Goal: Task Accomplishment & Management: Manage account settings

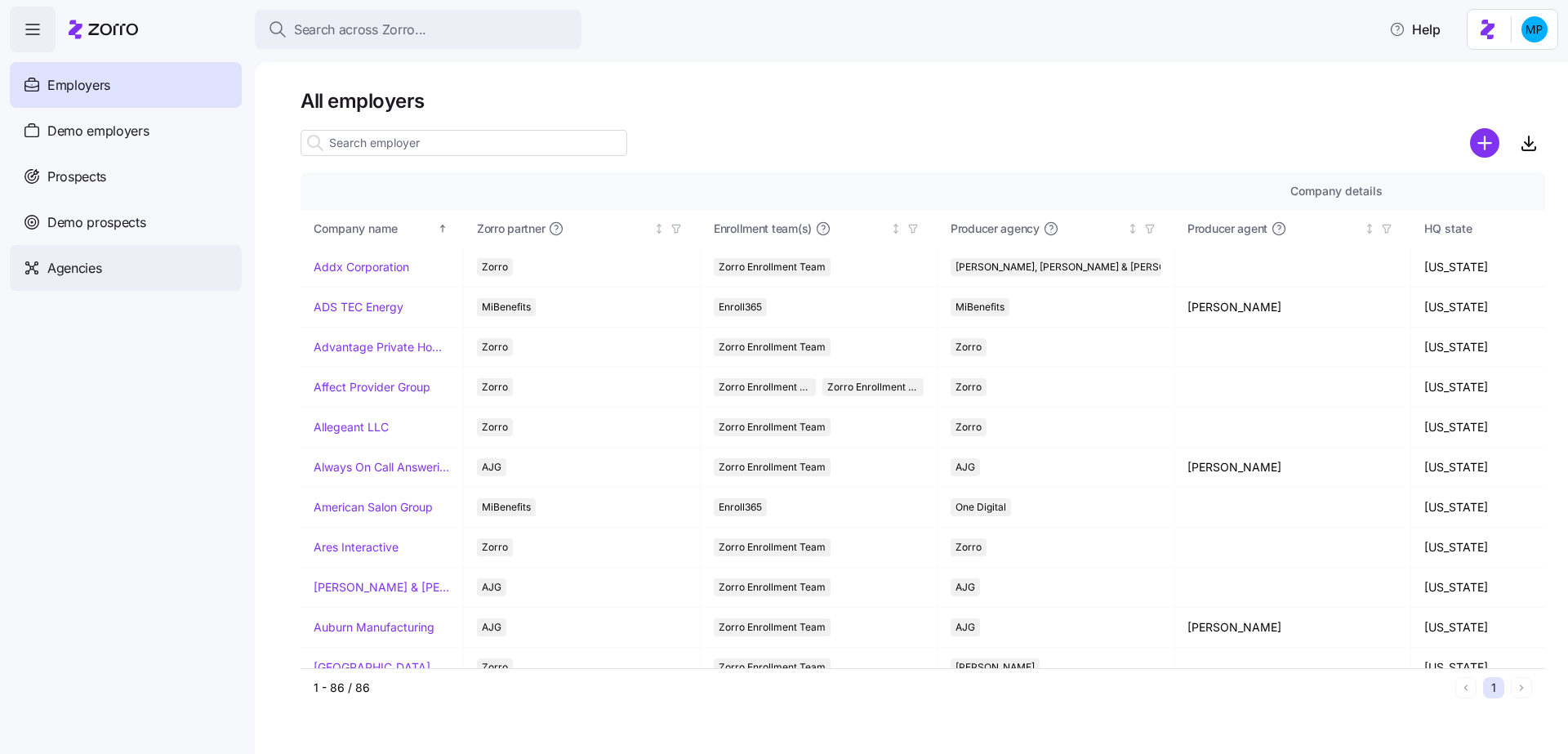
click at [149, 263] on div "Agencies" at bounding box center [125, 268] width 232 height 45
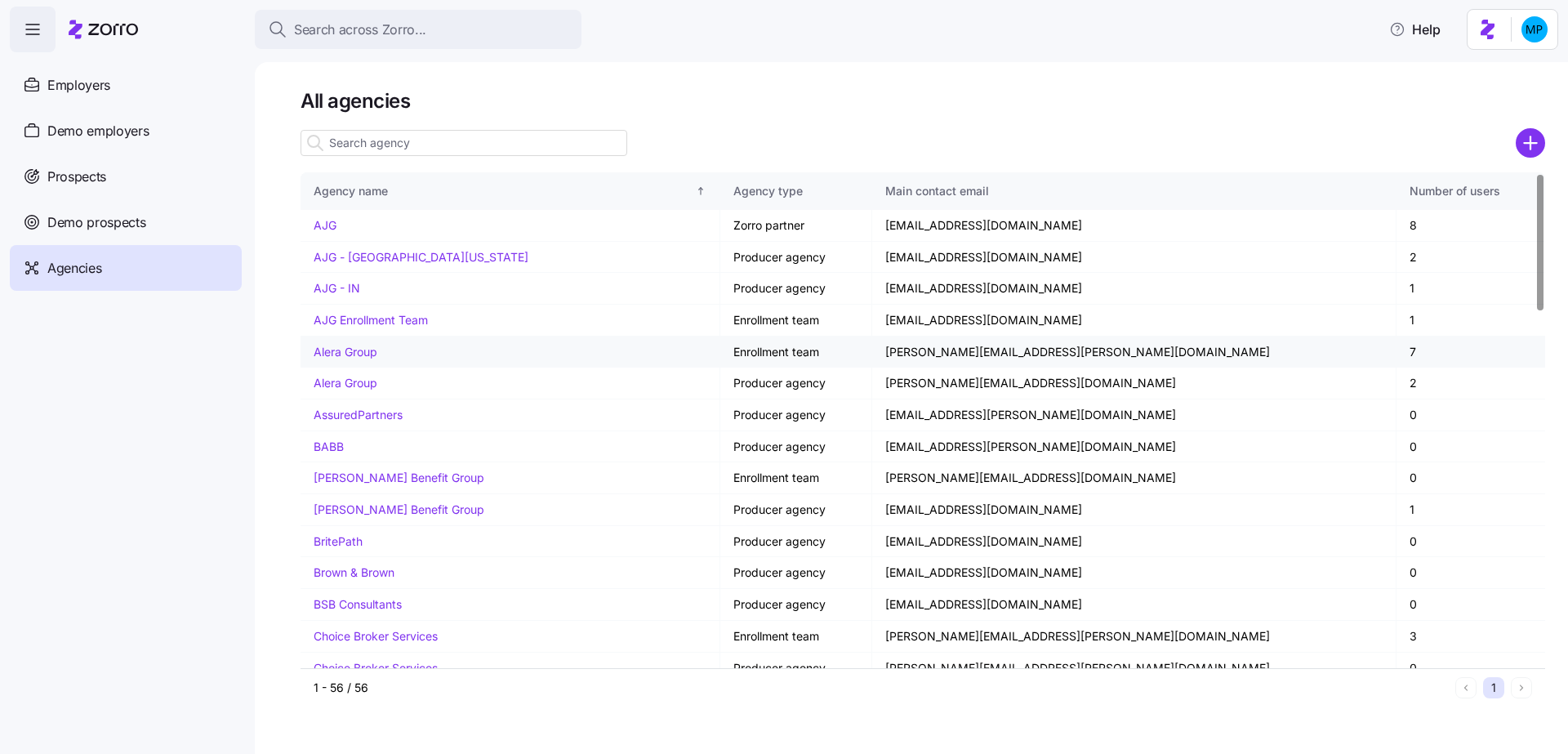
click at [355, 342] on td "Alera Group" at bounding box center [511, 352] width 420 height 32
click at [357, 350] on link "Alera Group" at bounding box center [345, 352] width 64 height 14
click at [357, 384] on link "Alera Group" at bounding box center [345, 382] width 64 height 14
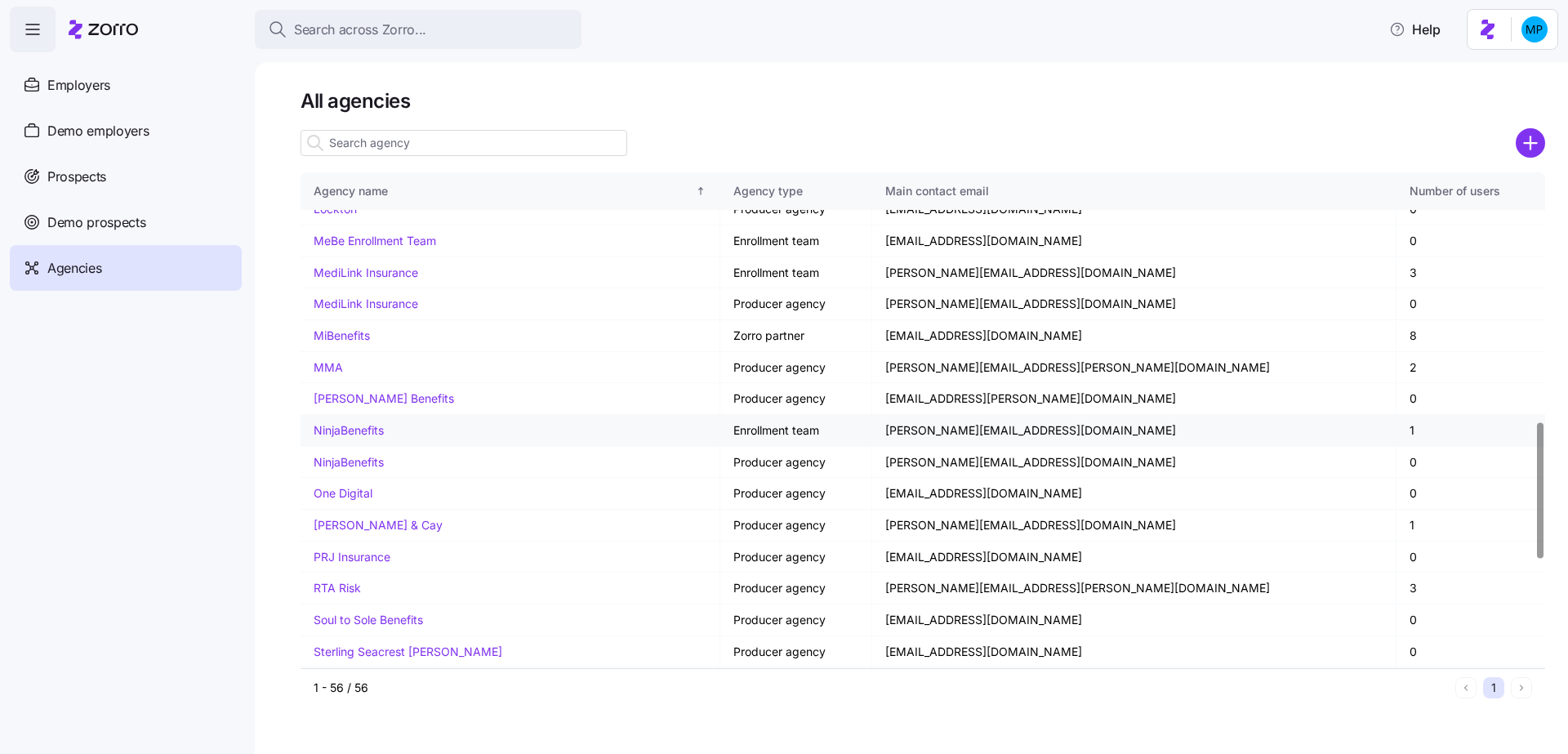
click at [365, 423] on link "NinjaBenefits" at bounding box center [348, 430] width 70 height 14
click at [358, 446] on td "NinjaBenefits" at bounding box center [511, 462] width 420 height 32
click at [367, 455] on link "NinjaBenefits" at bounding box center [348, 462] width 70 height 14
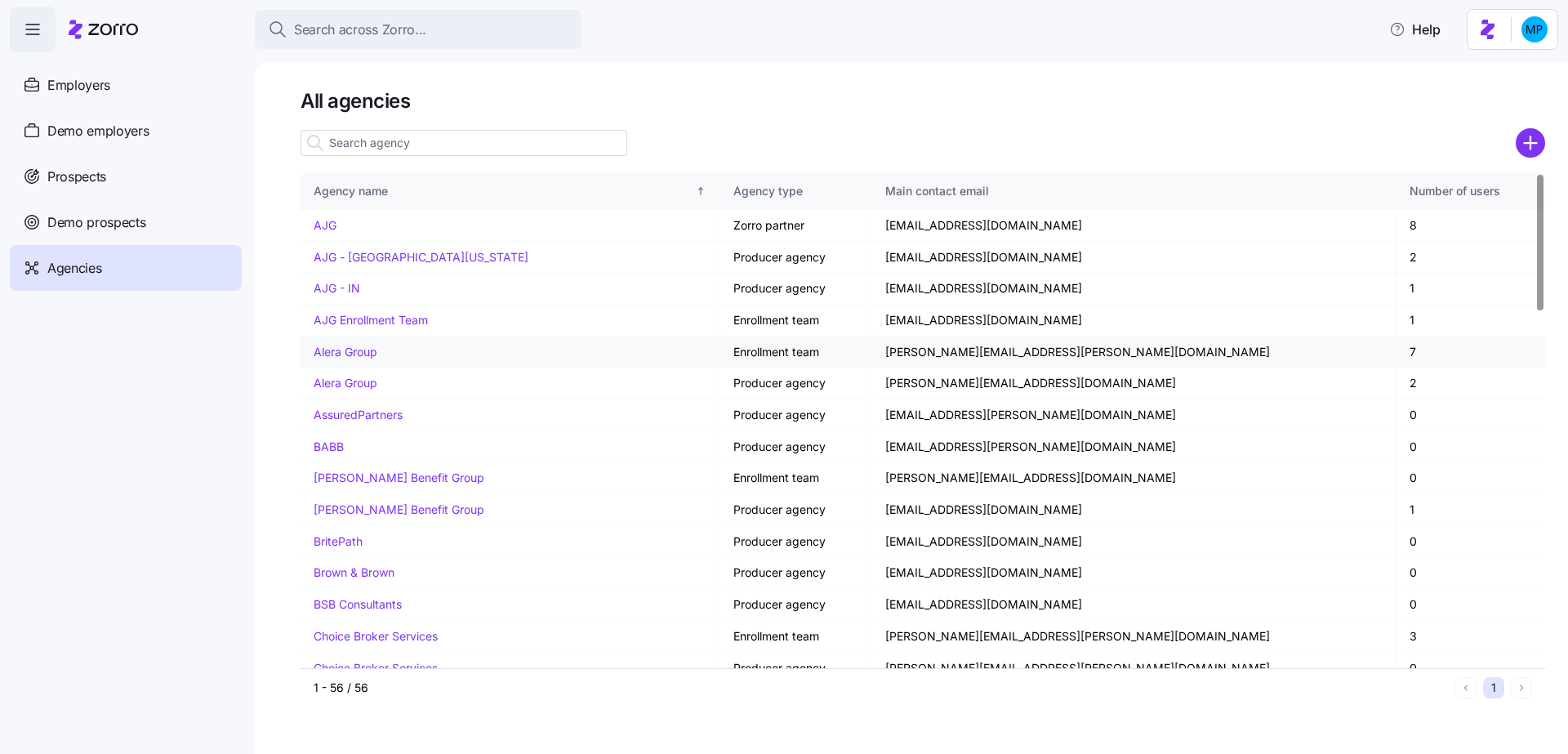
click at [349, 350] on link "Alera Group" at bounding box center [345, 352] width 64 height 14
click at [359, 387] on link "Alera Group" at bounding box center [345, 382] width 64 height 14
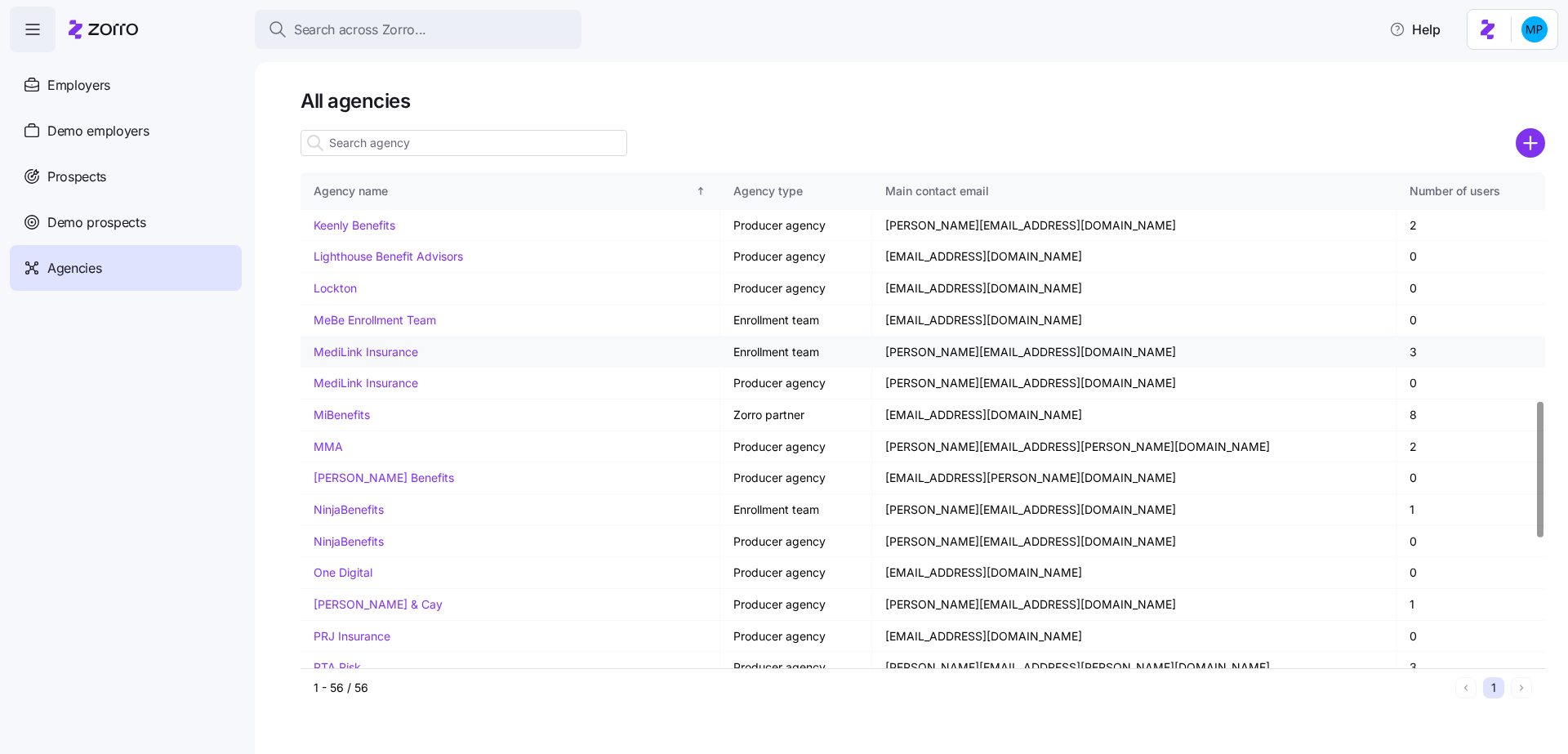
scroll to position [825, 0]
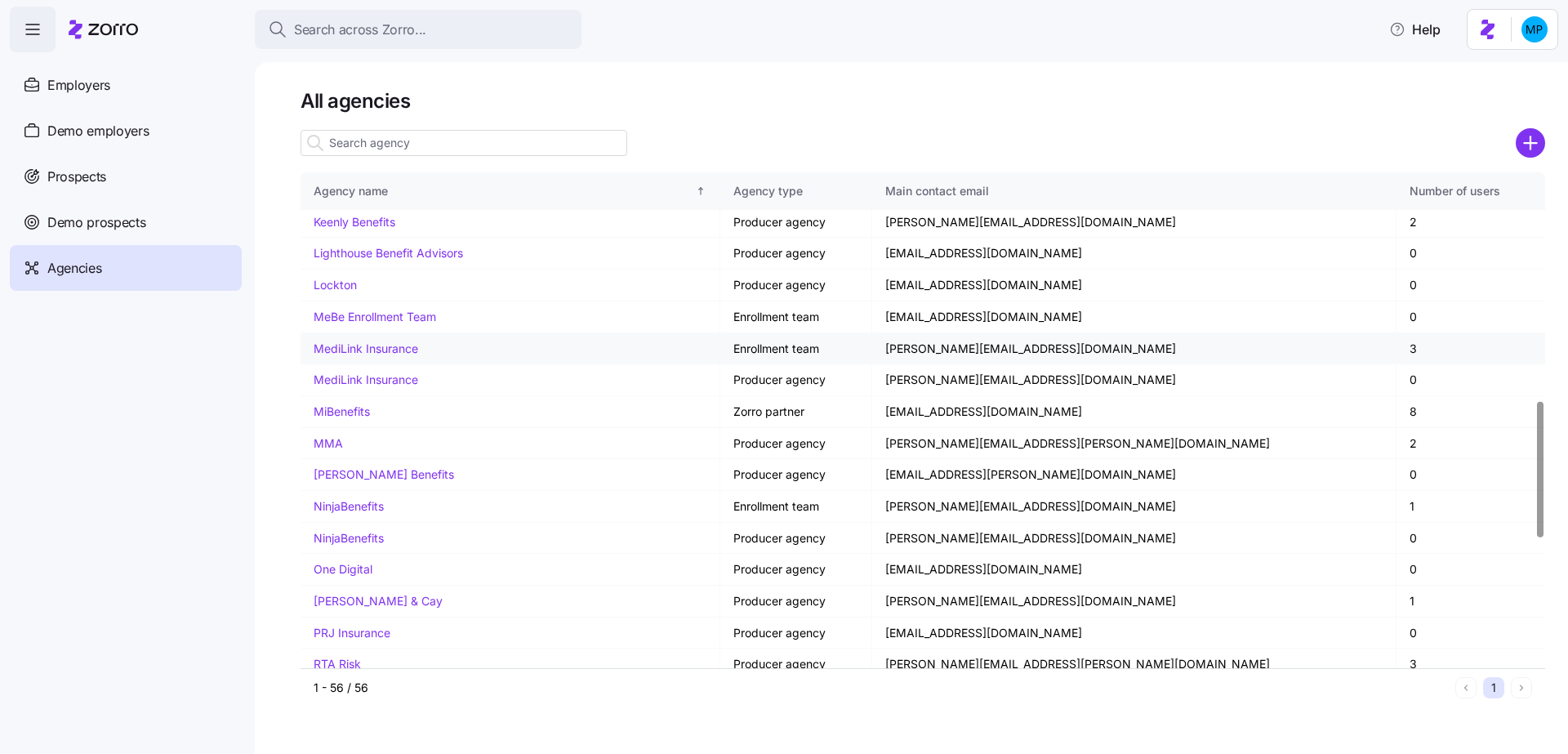
click at [371, 341] on link "MediLink Insurance" at bounding box center [366, 348] width 104 height 14
click at [379, 373] on link "MediLink Insurance" at bounding box center [366, 379] width 104 height 14
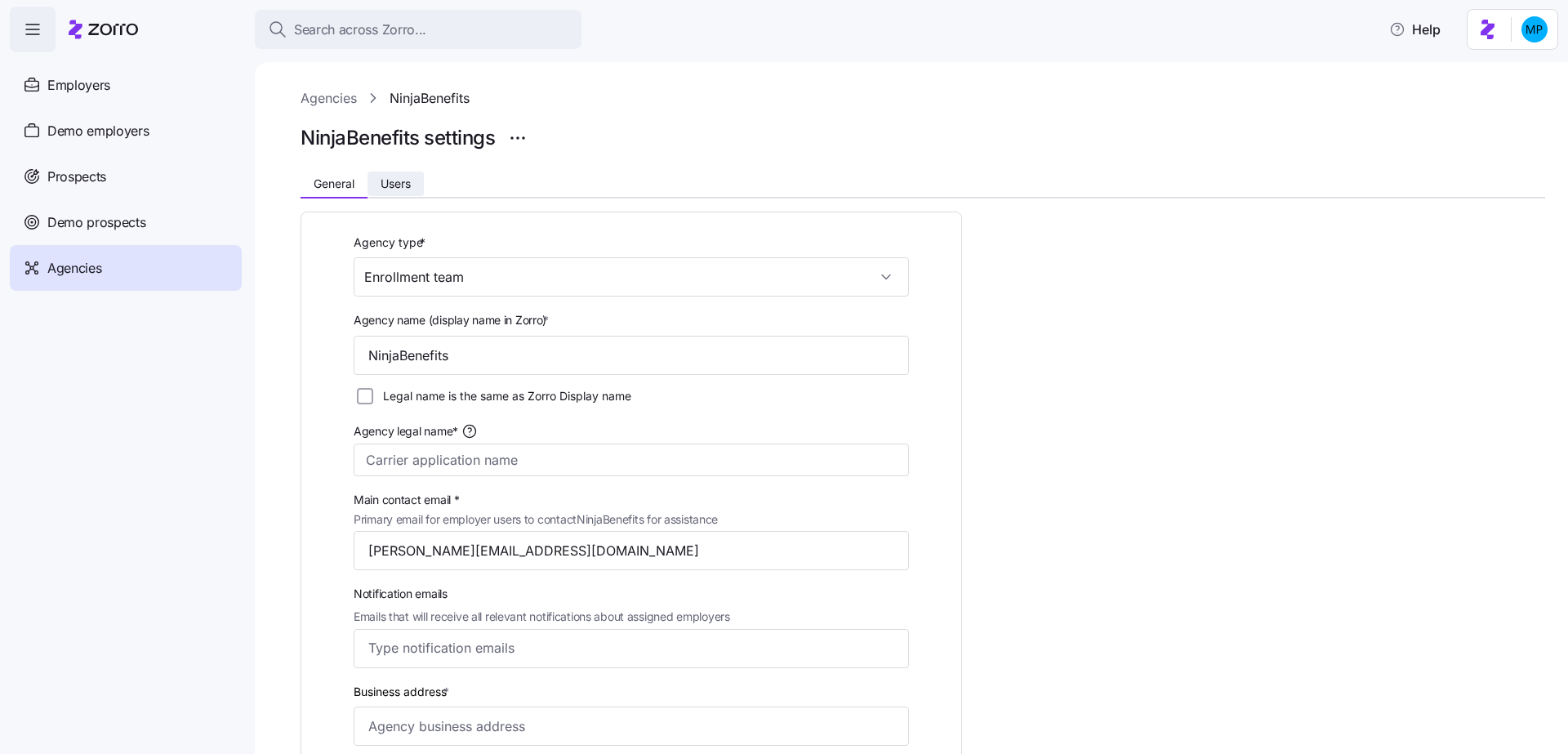
click at [411, 178] on span "Users" at bounding box center [395, 184] width 31 height 12
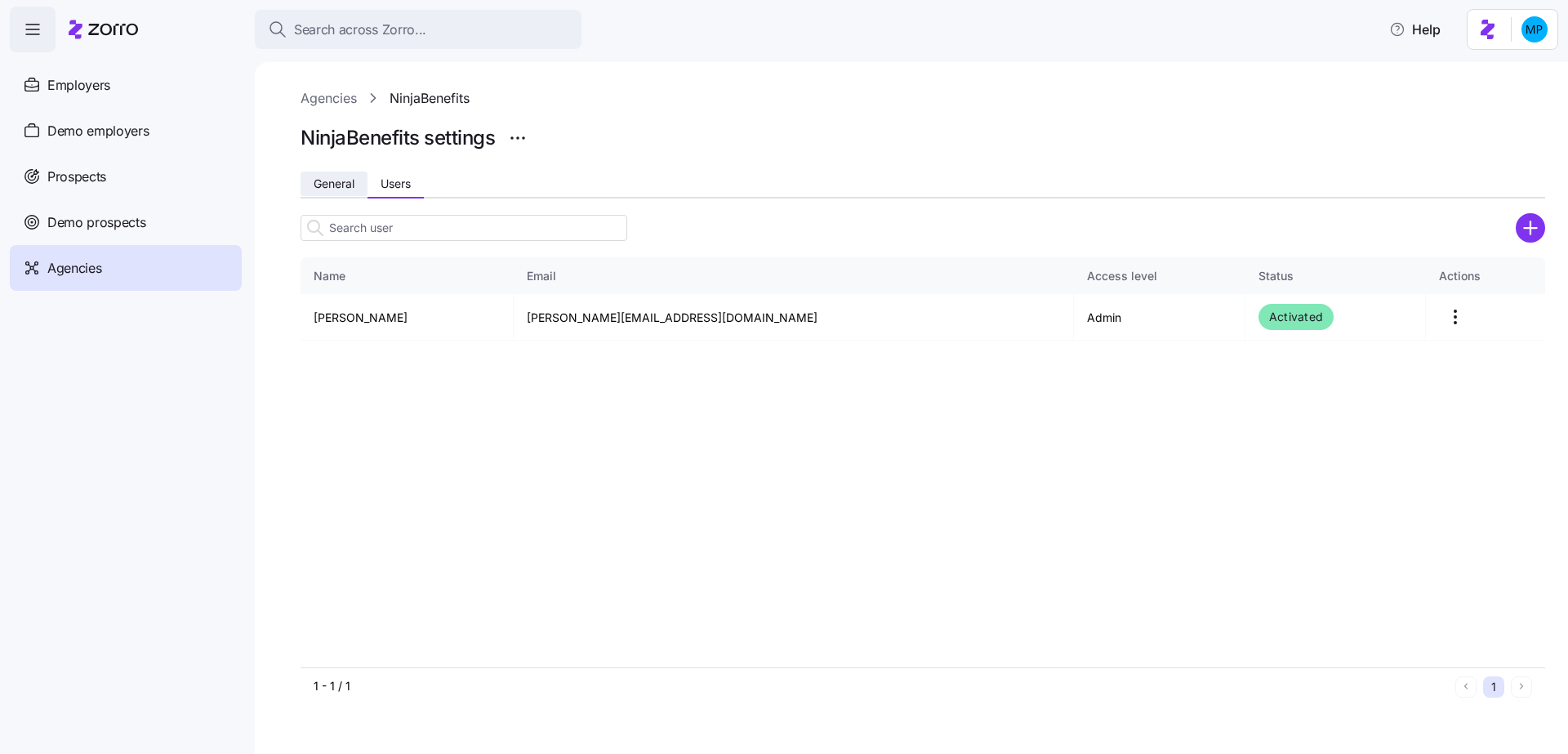
click at [342, 183] on span "General" at bounding box center [333, 184] width 40 height 12
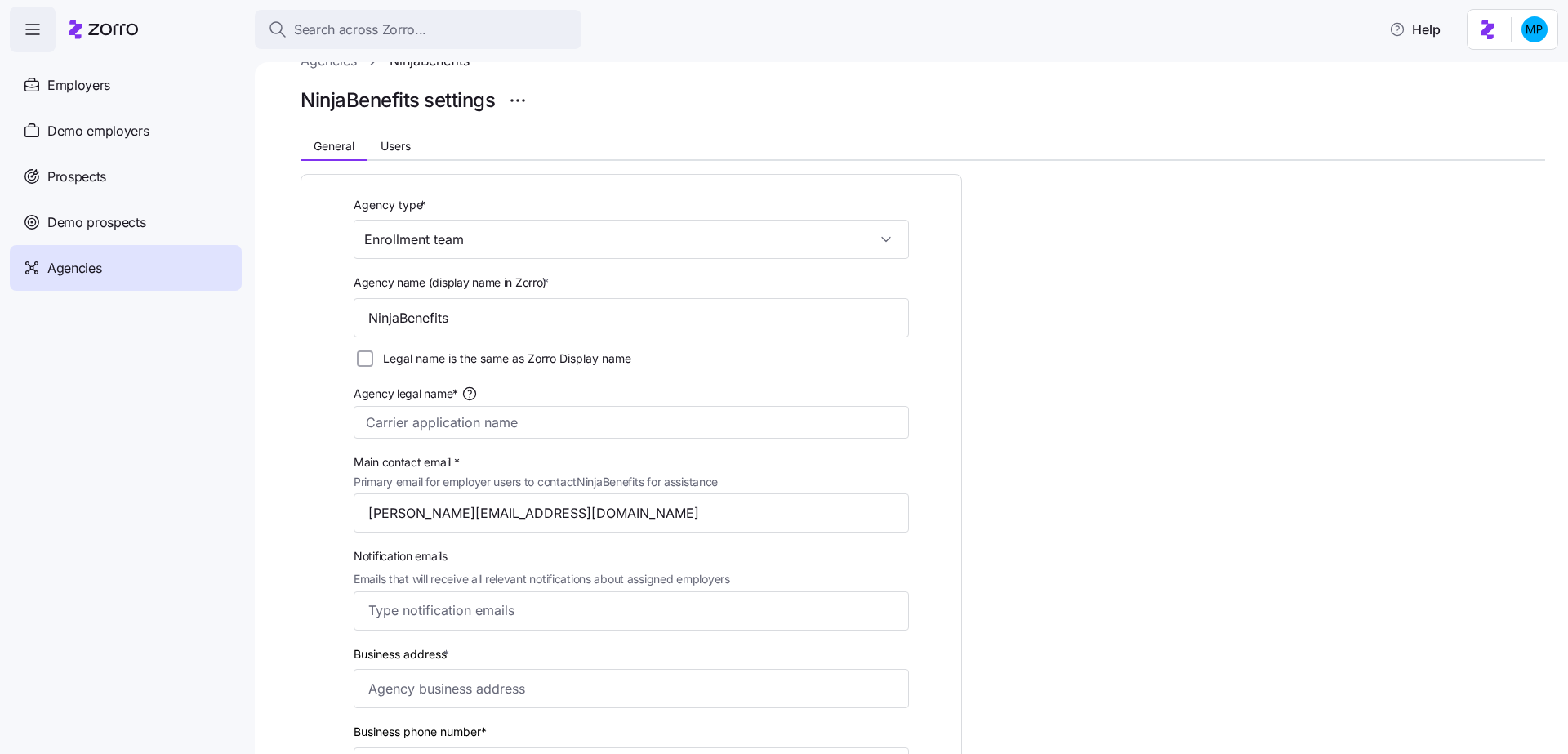
scroll to position [74, 0]
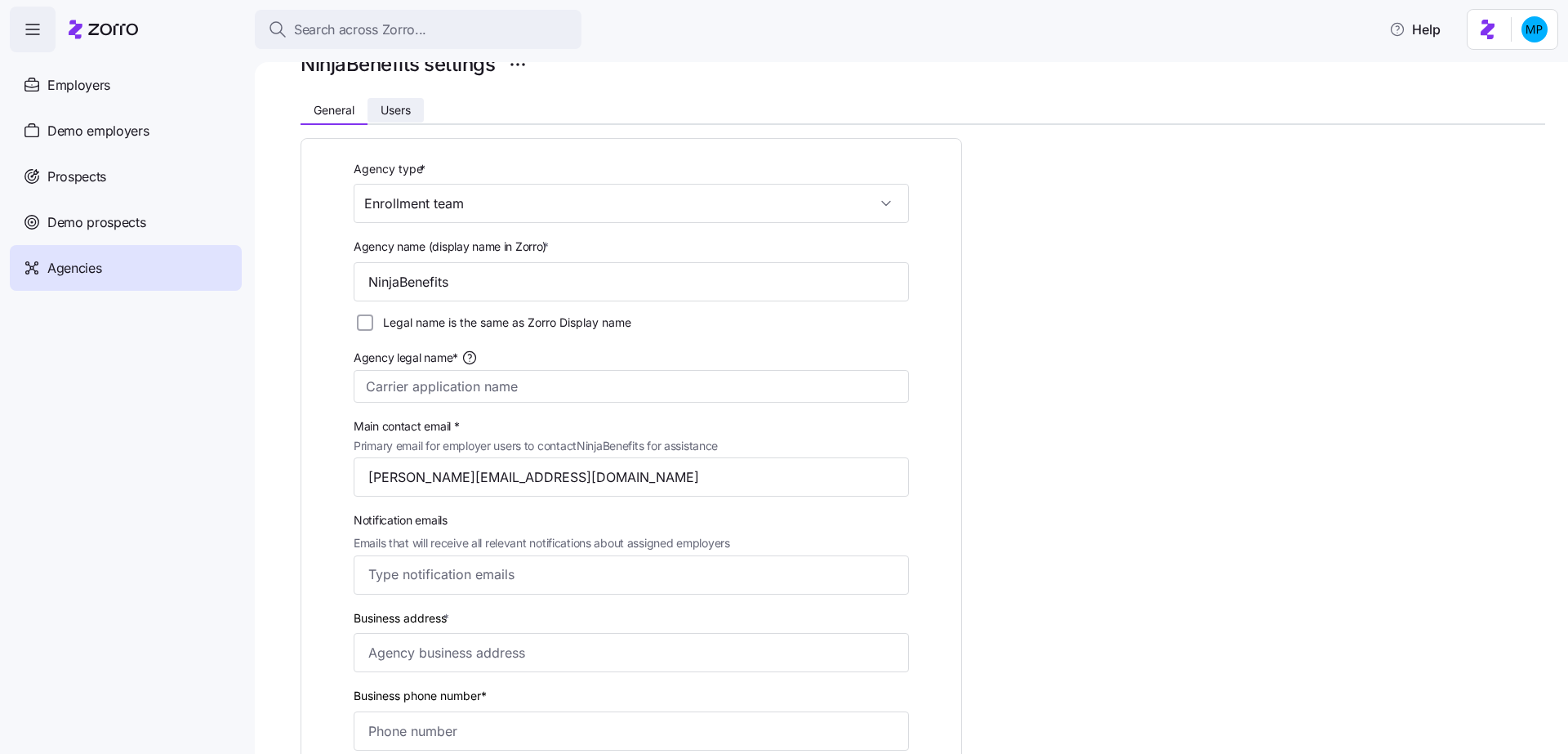
click at [402, 108] on span "Users" at bounding box center [395, 110] width 31 height 12
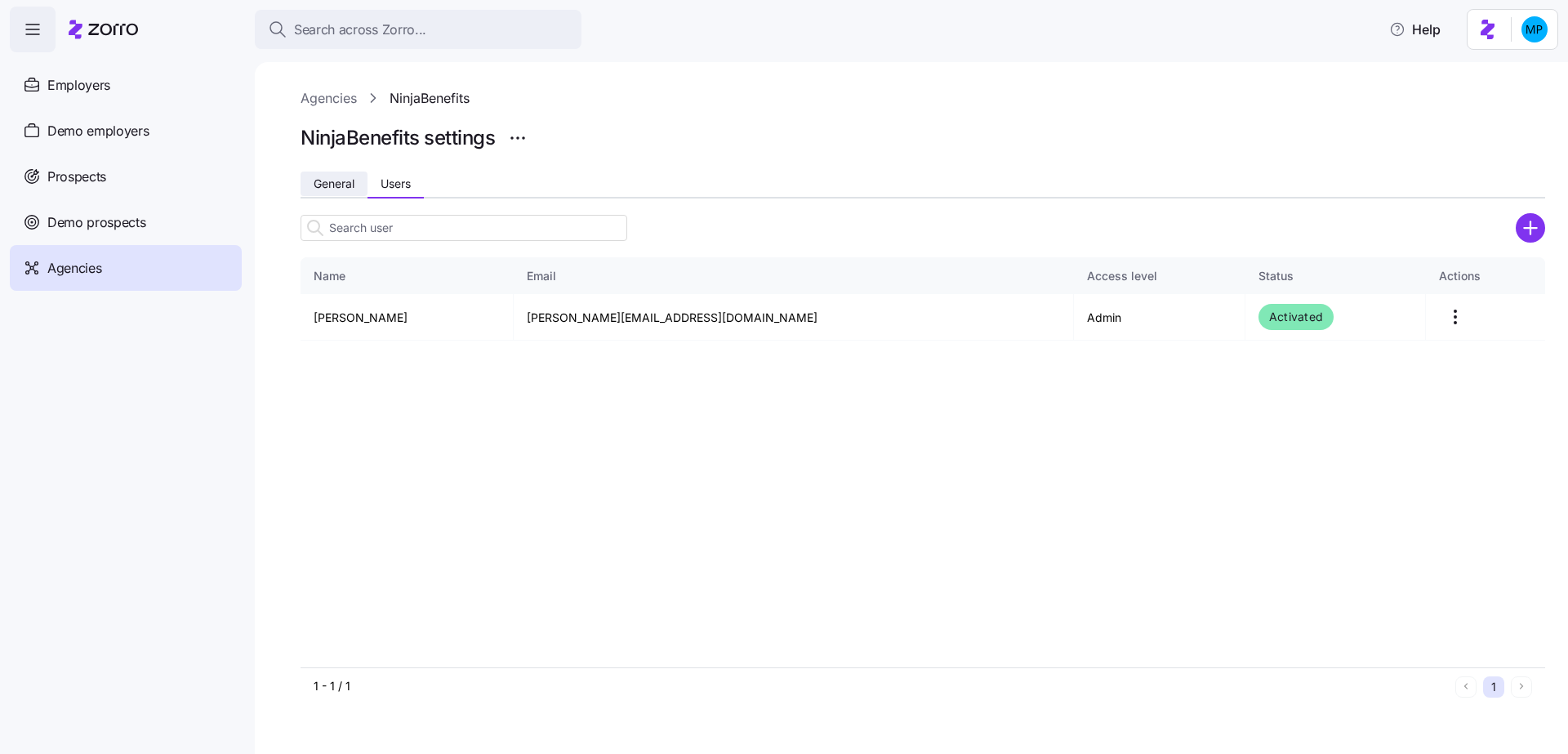
click at [340, 175] on button "General" at bounding box center [334, 183] width 67 height 25
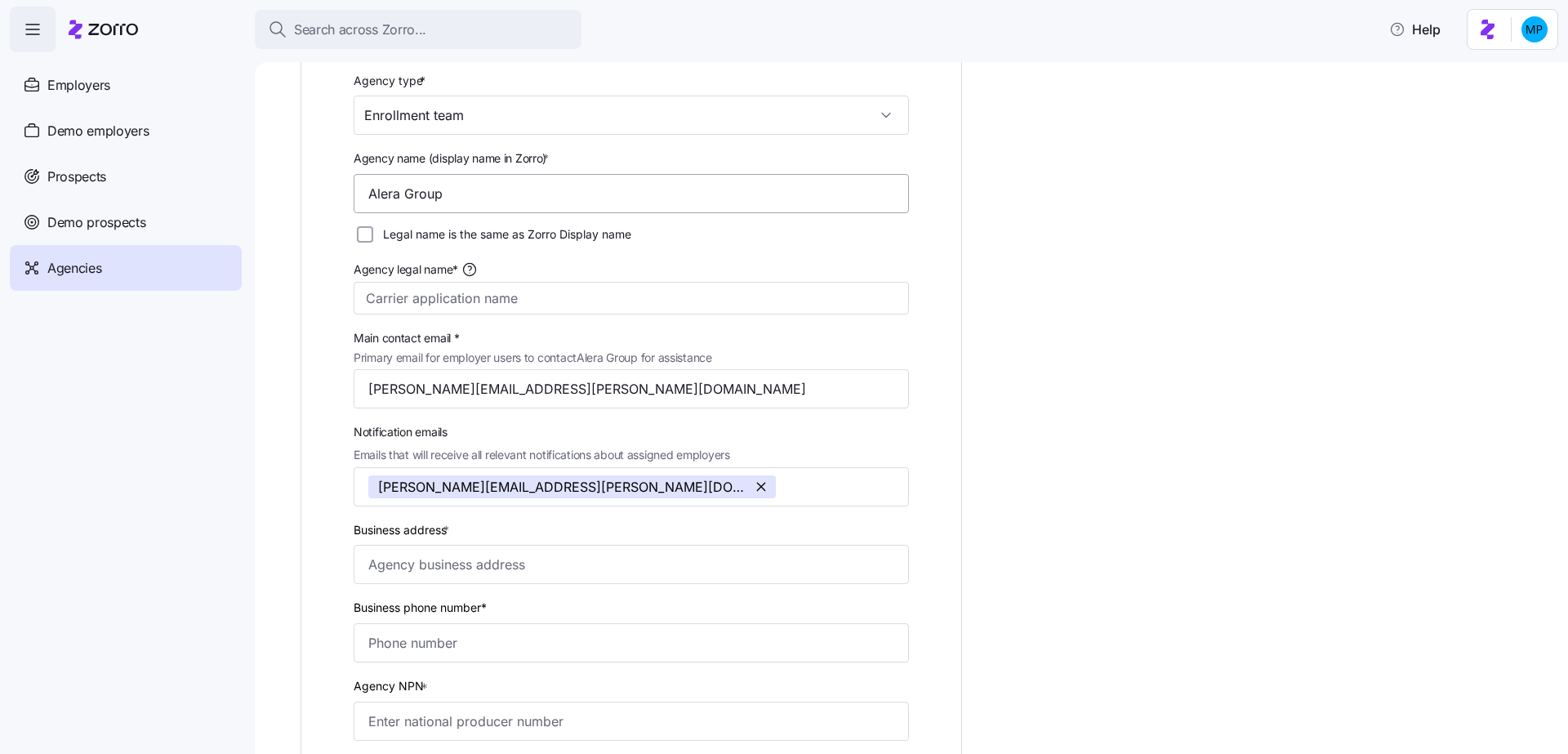
scroll to position [109, 0]
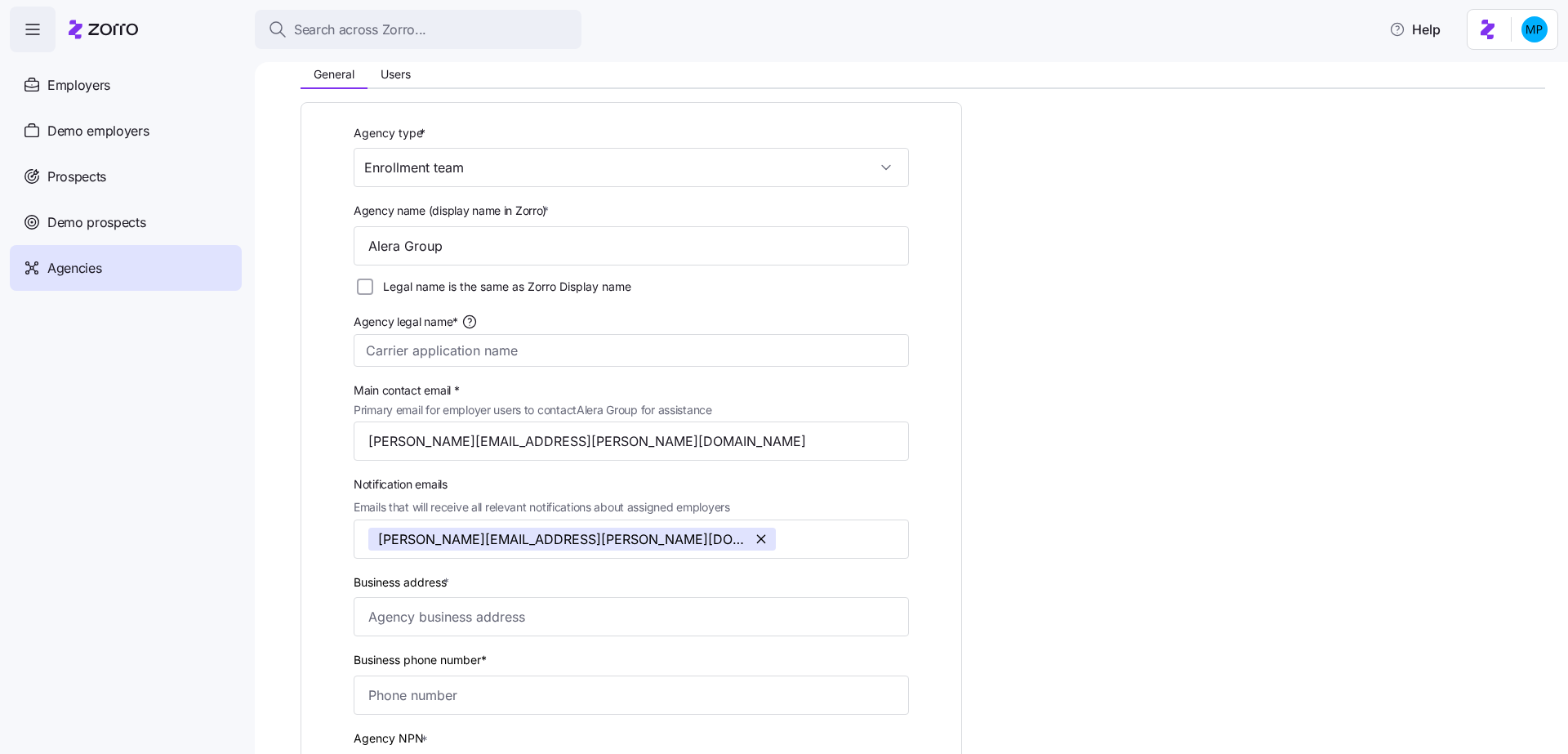
click at [394, 86] on div "General Users" at bounding box center [922, 76] width 1245 height 25
click at [390, 72] on span "Users" at bounding box center [395, 75] width 31 height 12
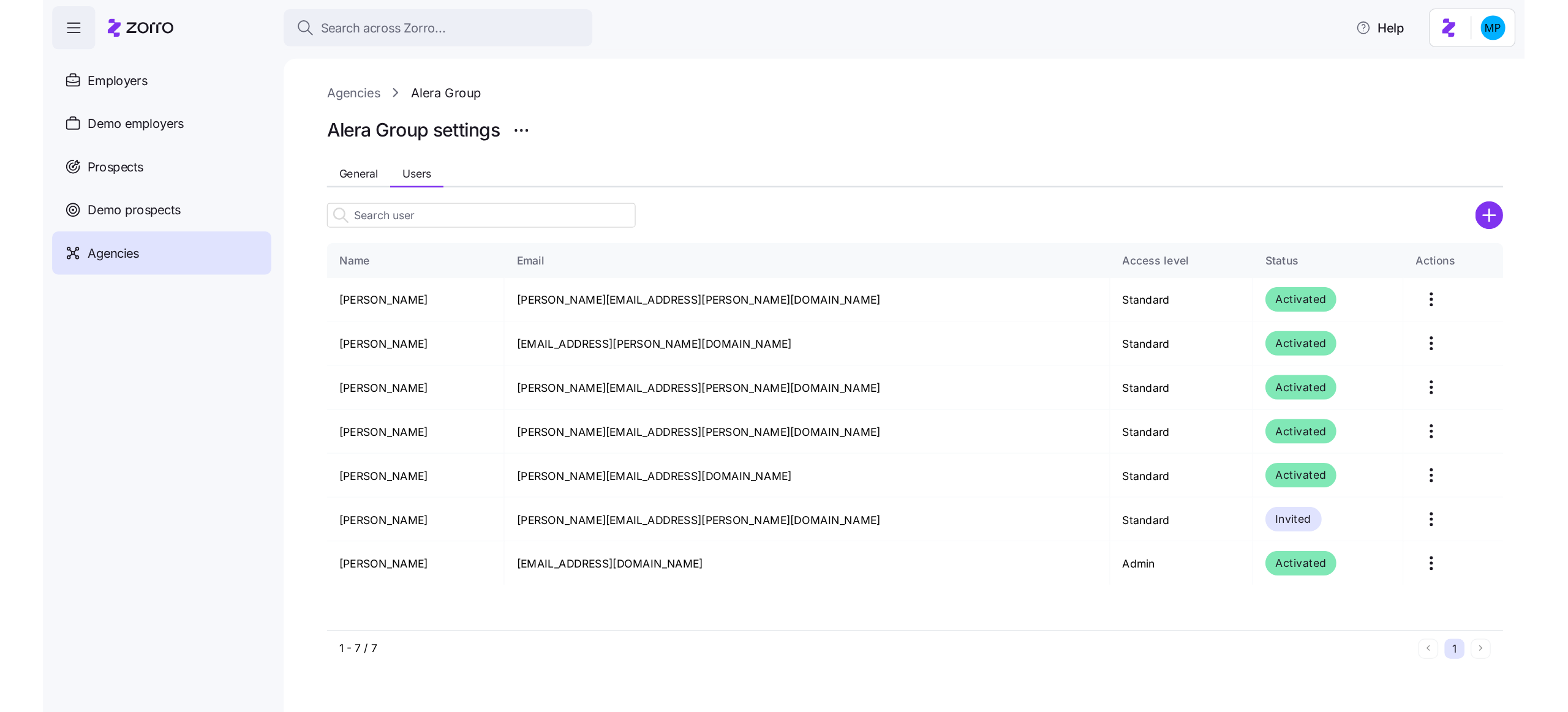
scroll to position [0, 0]
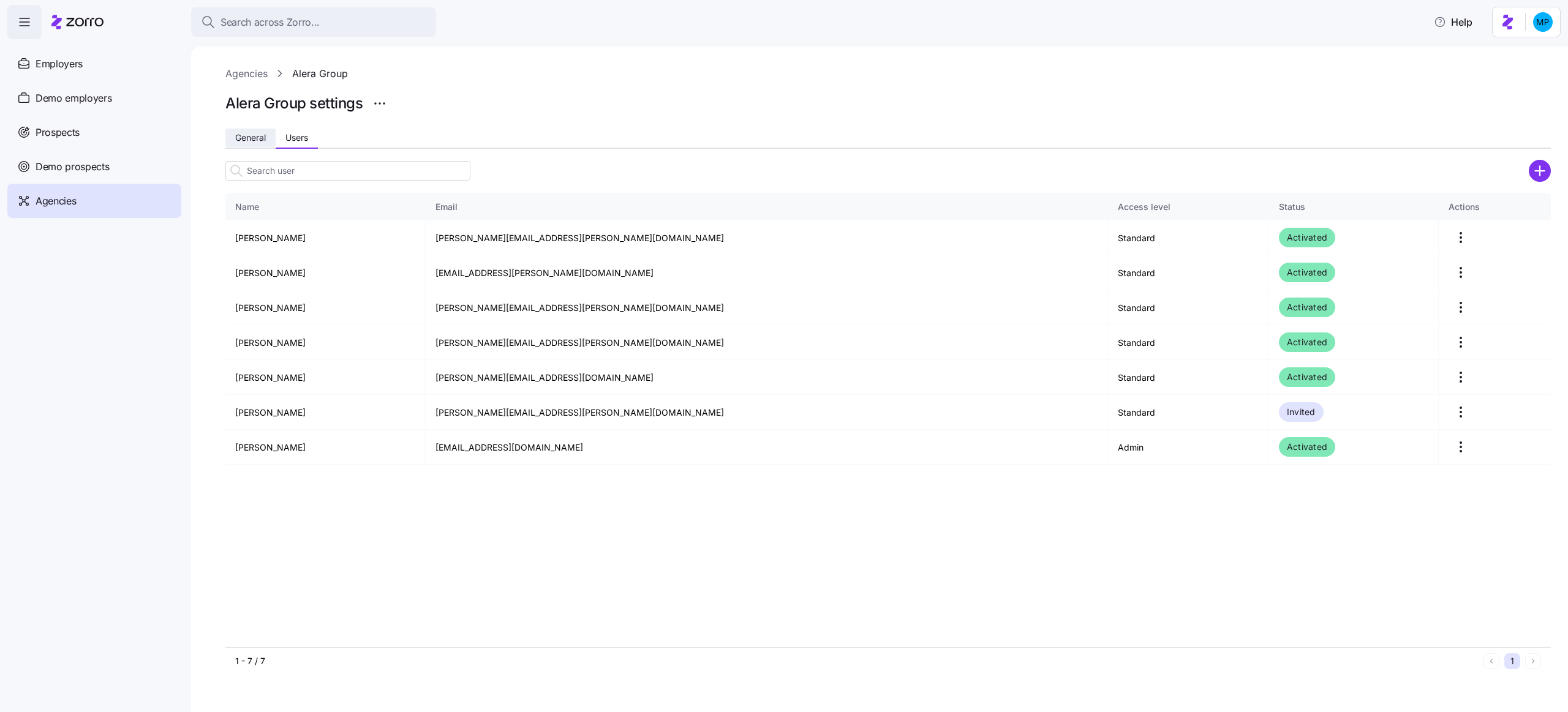
click at [256, 134] on span "General" at bounding box center [250, 138] width 30 height 9
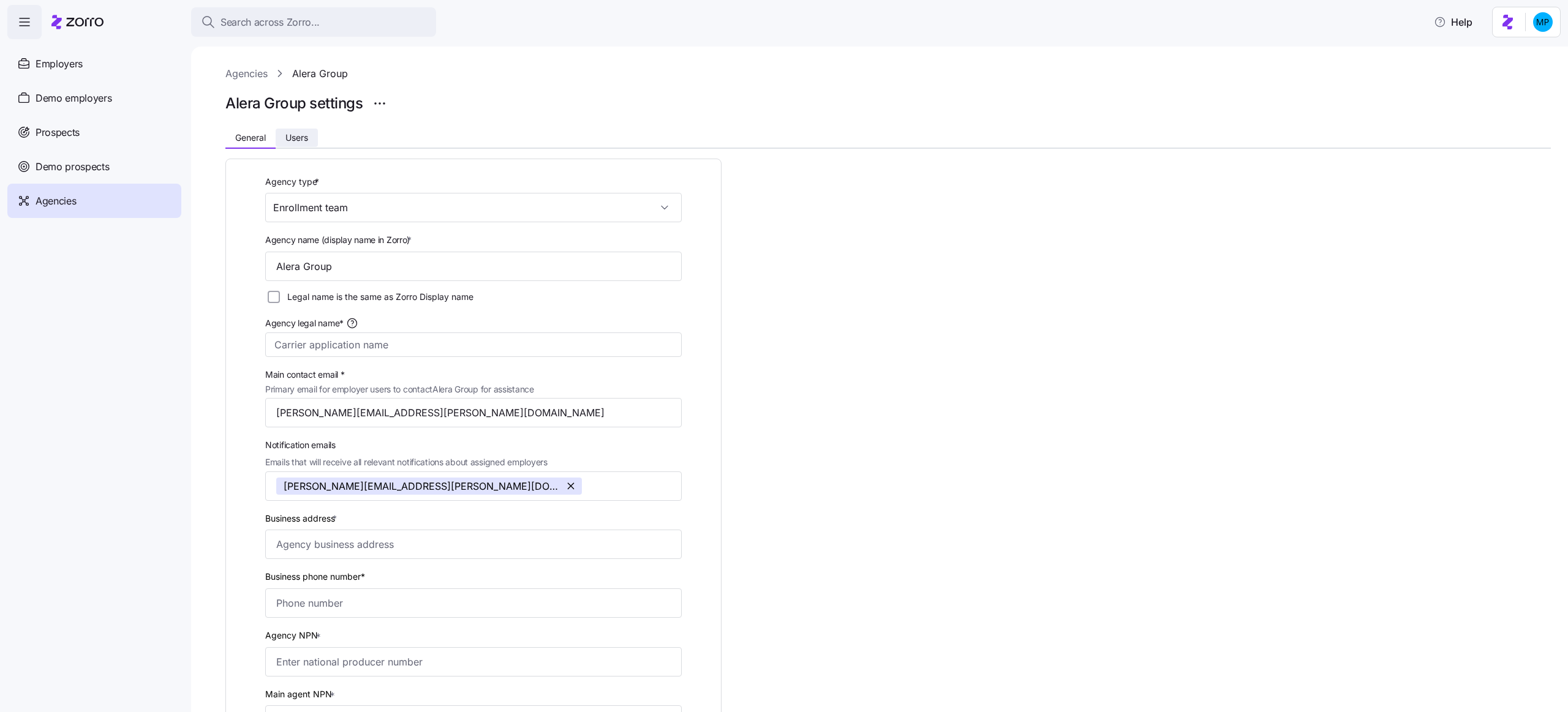
click at [306, 137] on span "Users" at bounding box center [296, 138] width 23 height 9
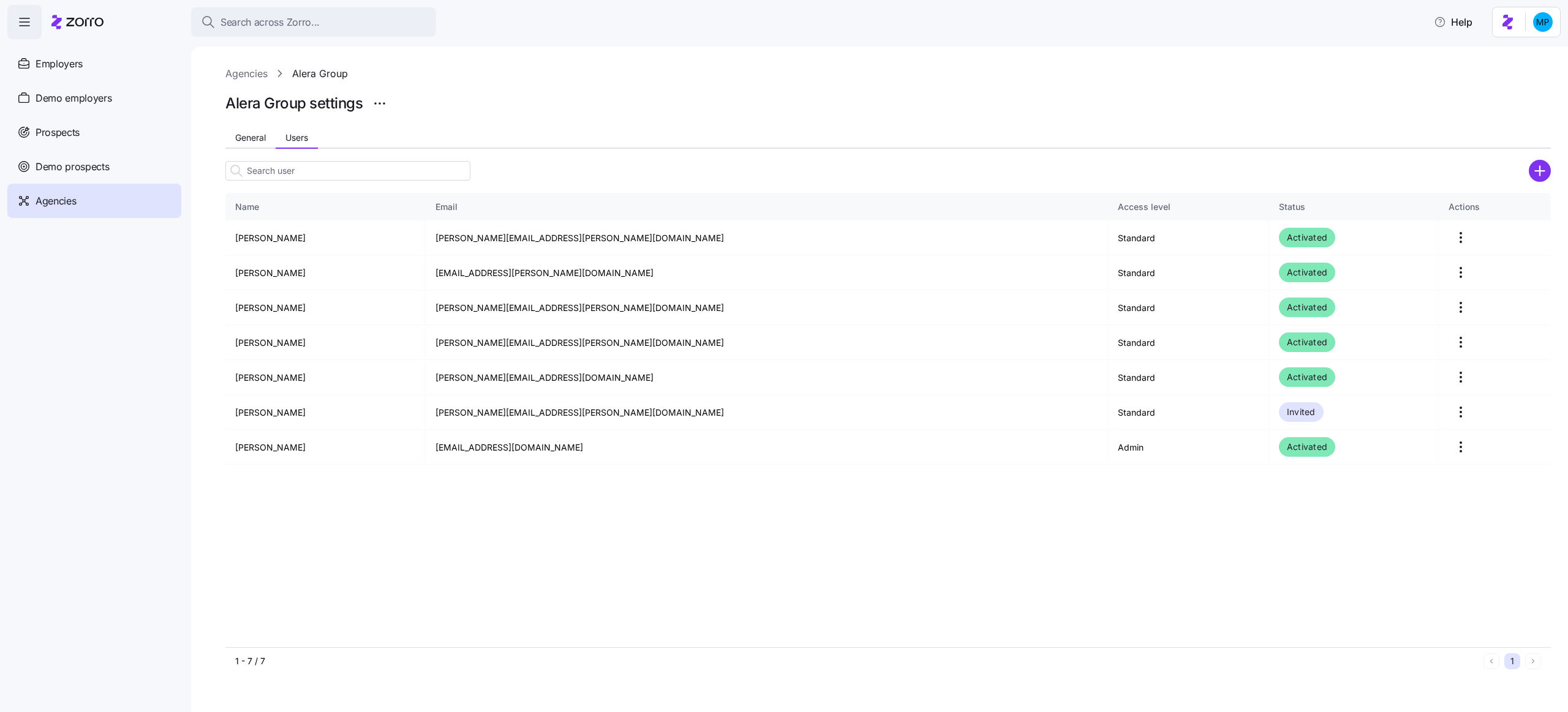
click at [1175, 173] on icon "add icon" at bounding box center [1540, 171] width 0 height 9
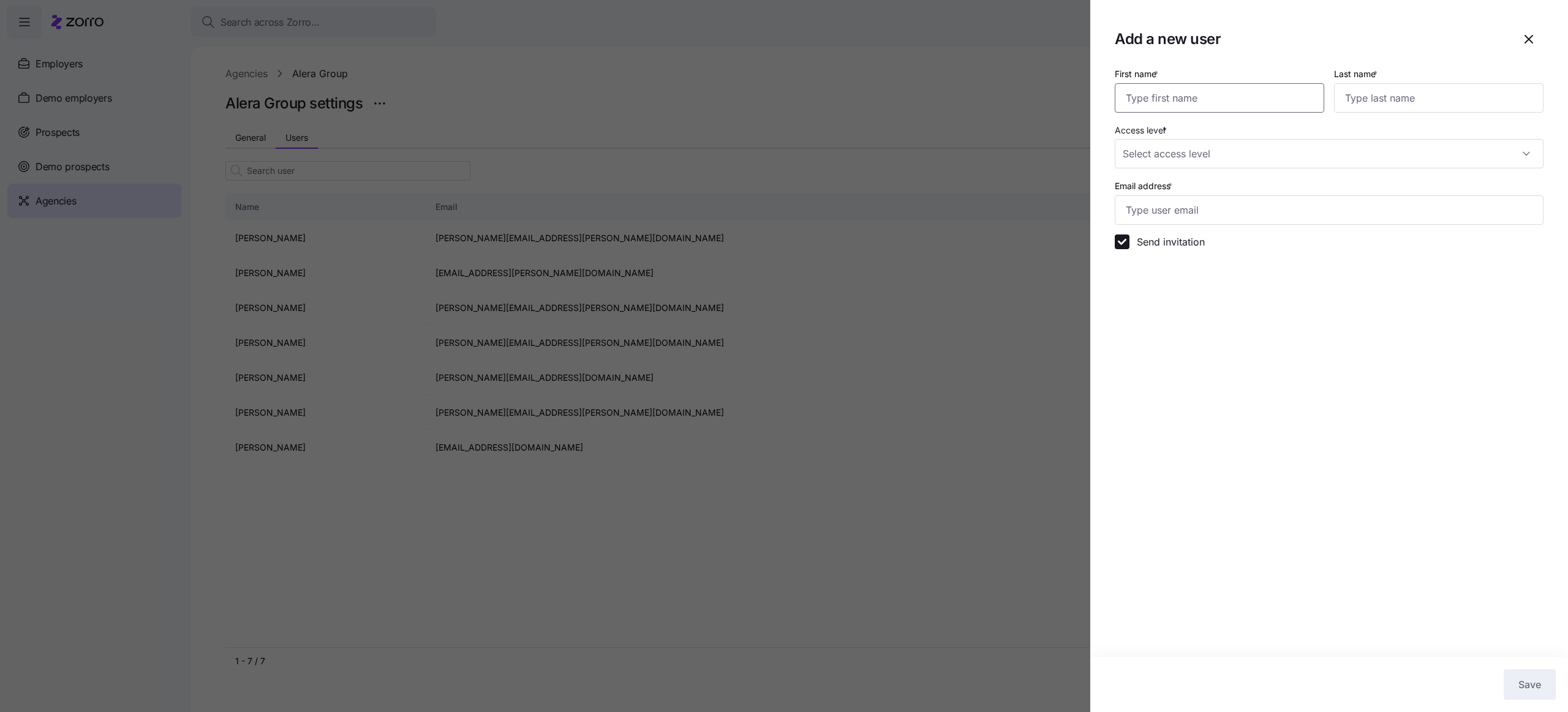
click at [1175, 100] on input "First name *" at bounding box center [1218, 98] width 209 height 30
type input "Amy"
type input "Pals"
click at [1175, 148] on input "Access level *" at bounding box center [1329, 154] width 429 height 30
click at [1175, 233] on span "Admin" at bounding box center [1251, 232] width 245 height 13
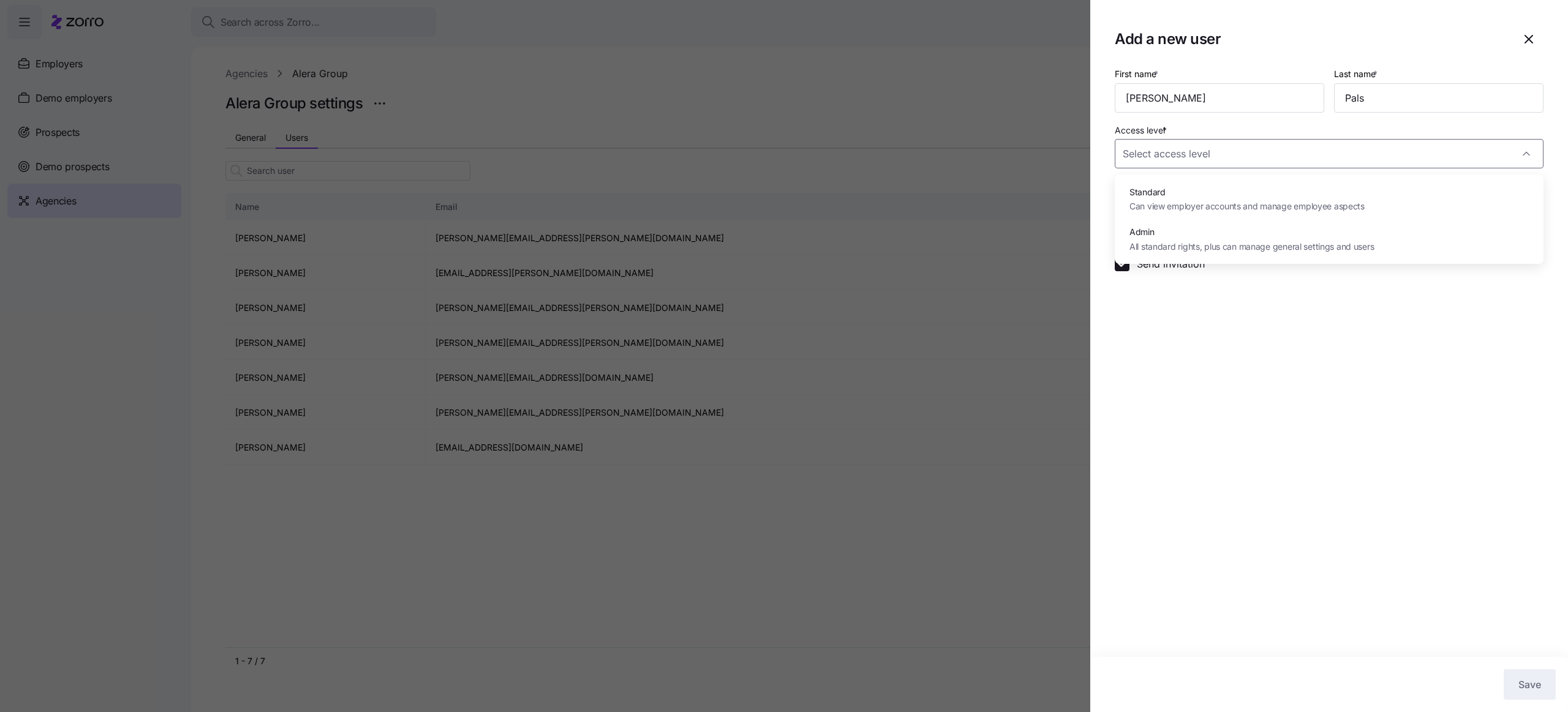
type input "Admin"
click at [1175, 214] on input "Email address *" at bounding box center [1329, 210] width 429 height 30
paste input "amy.pals@aleragroup.com"
type input "amy.pals@aleragroup.com"
click at [1122, 242] on input "Send invitation" at bounding box center [1122, 242] width 15 height 15
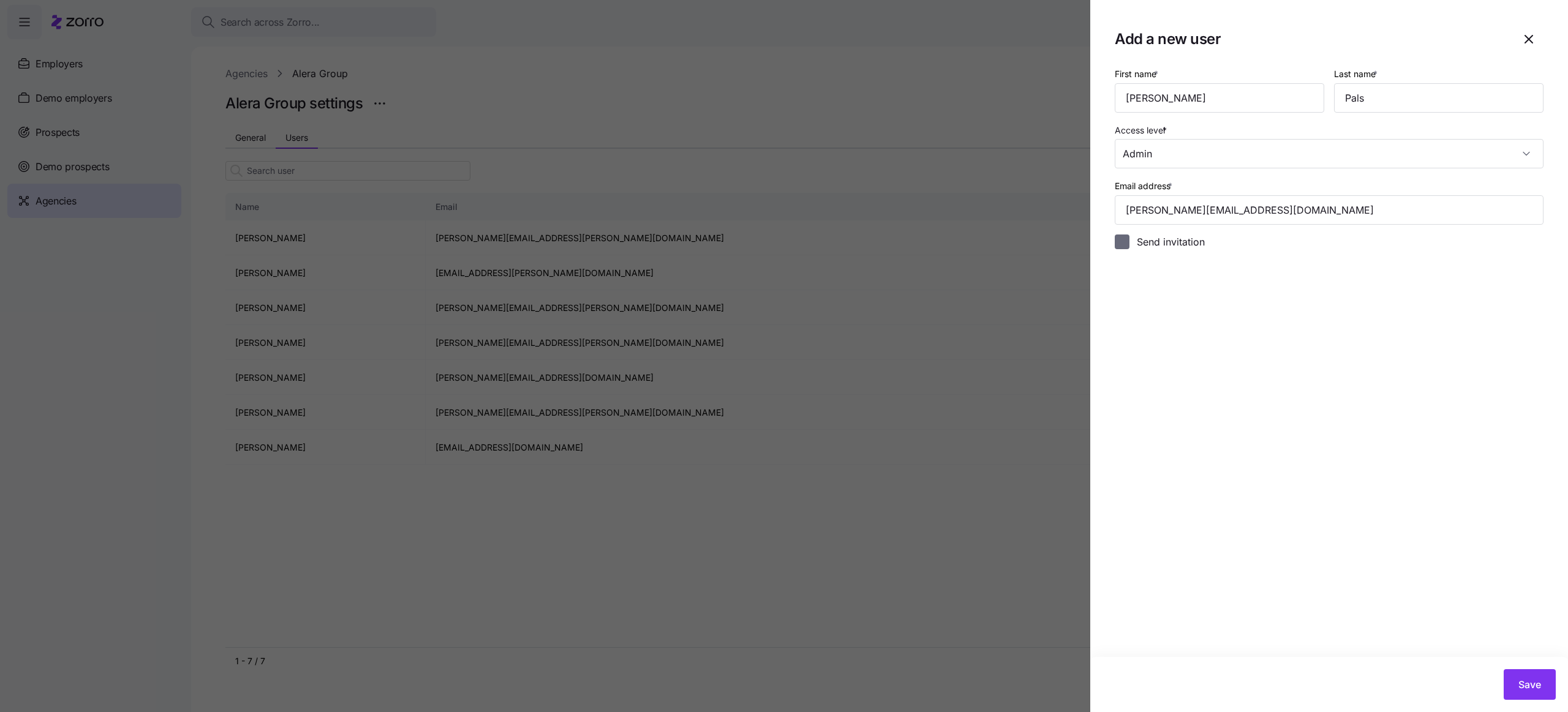
checkbox input "false"
click at [1175, 564] on button "Save" at bounding box center [1530, 684] width 52 height 30
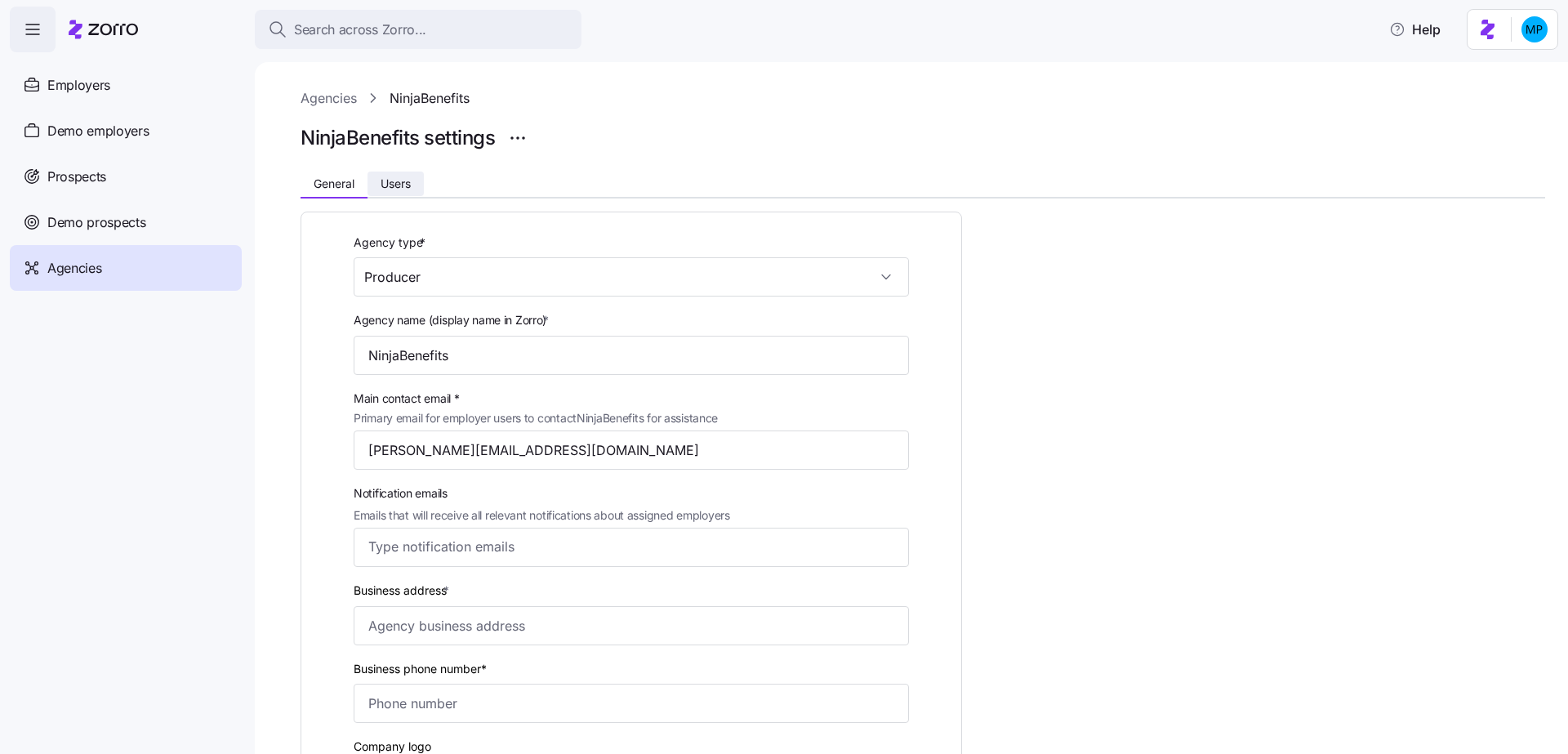
click at [396, 181] on span "Users" at bounding box center [395, 184] width 31 height 12
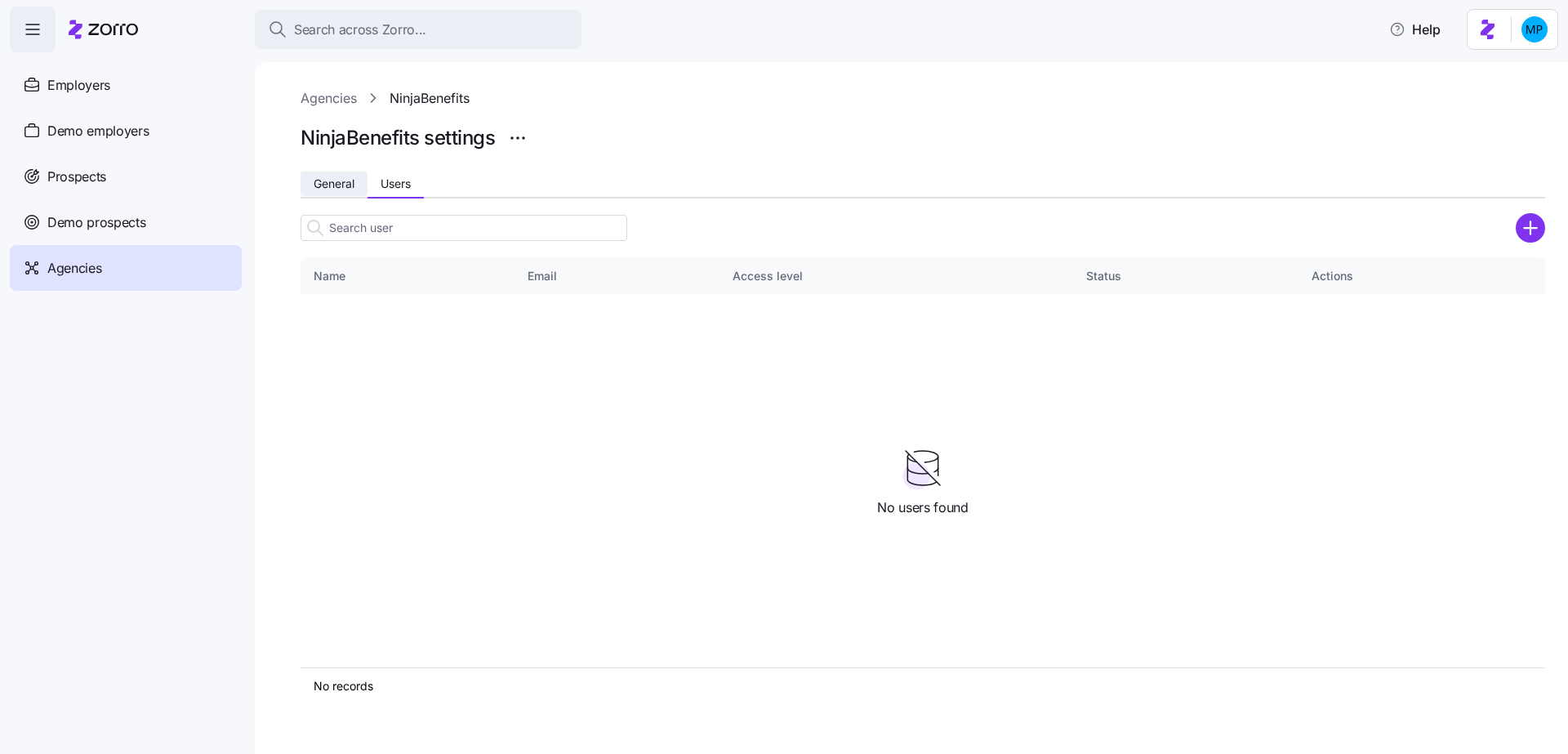
click at [341, 184] on span "General" at bounding box center [333, 184] width 40 height 12
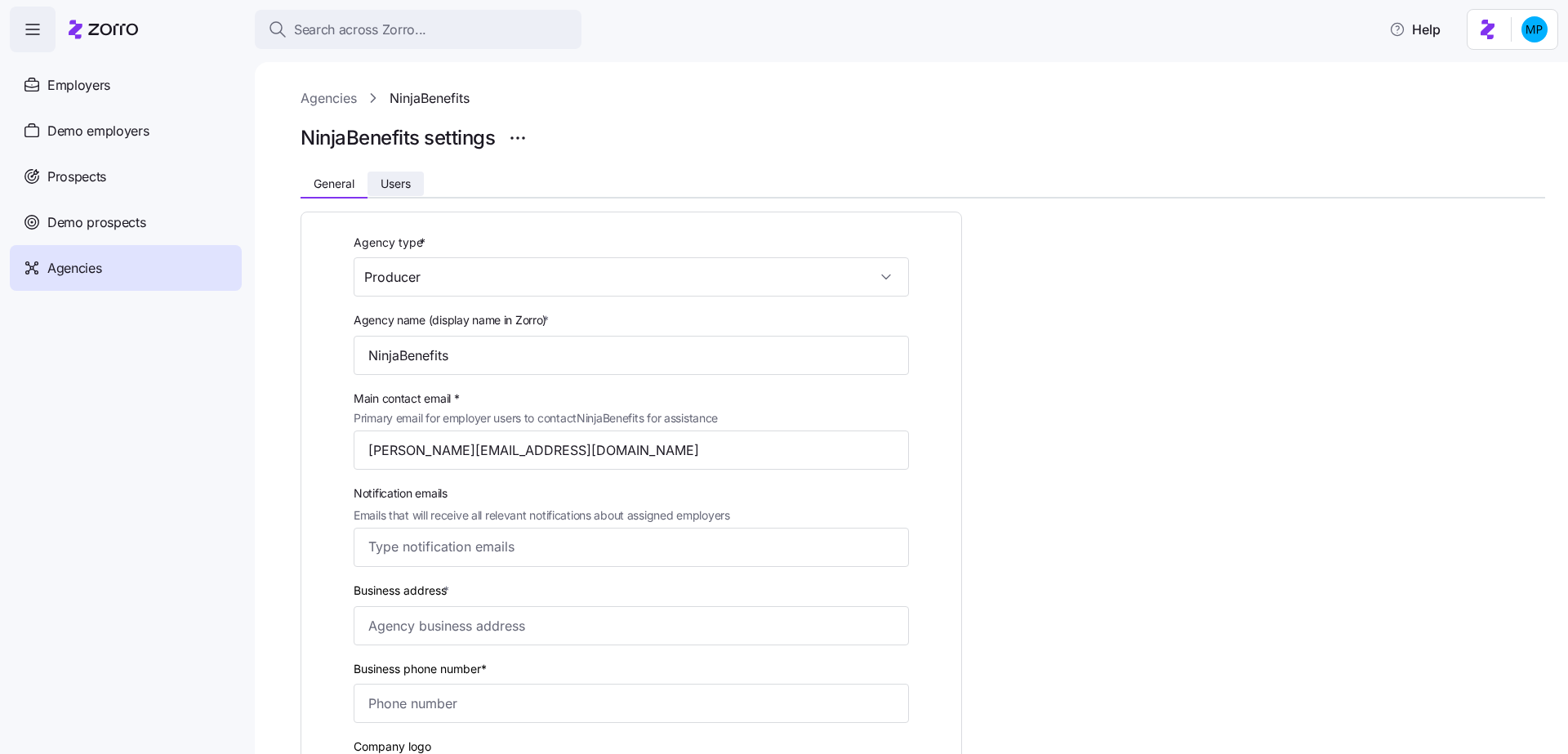
click at [391, 174] on button "Users" at bounding box center [395, 183] width 56 height 25
click at [397, 185] on span "Users" at bounding box center [395, 184] width 31 height 12
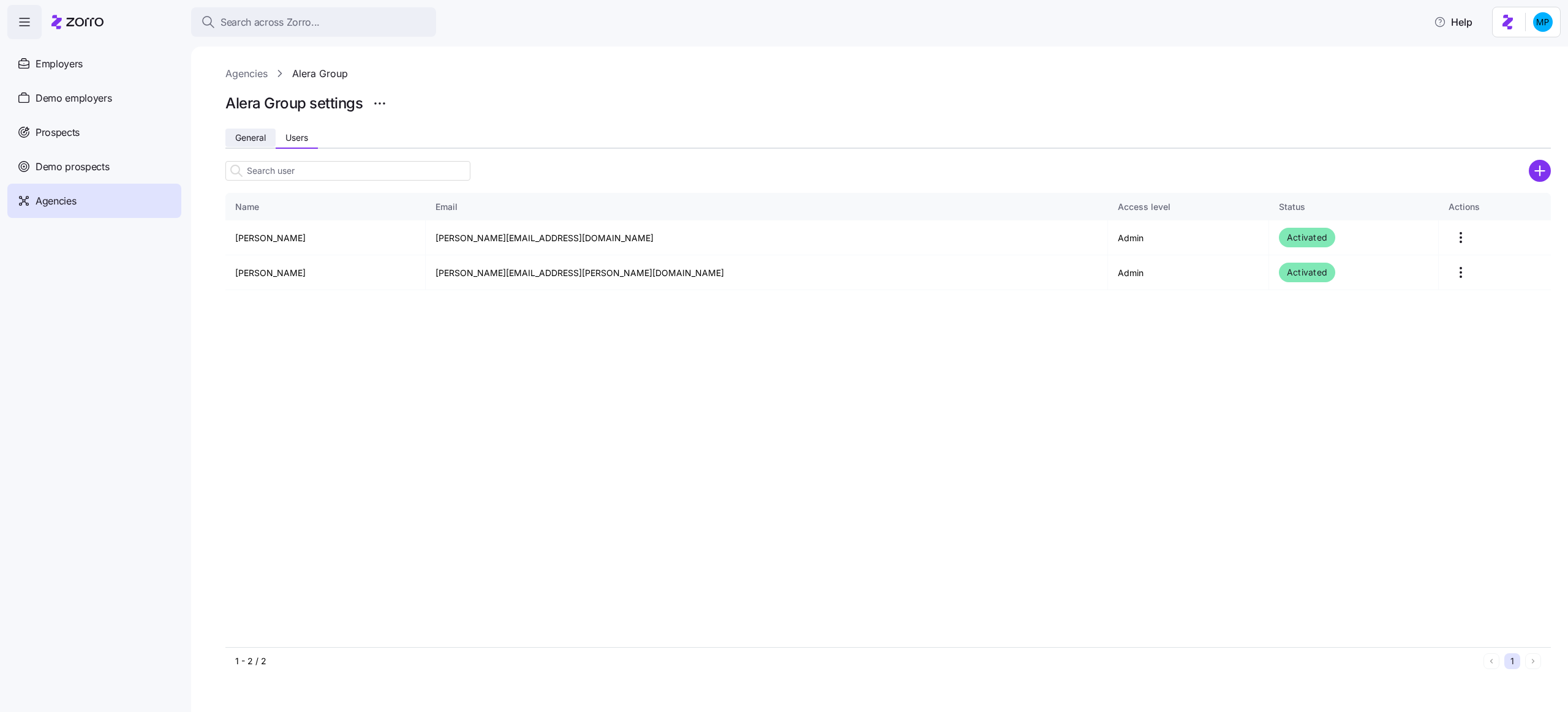
click at [242, 139] on span "General" at bounding box center [250, 138] width 30 height 9
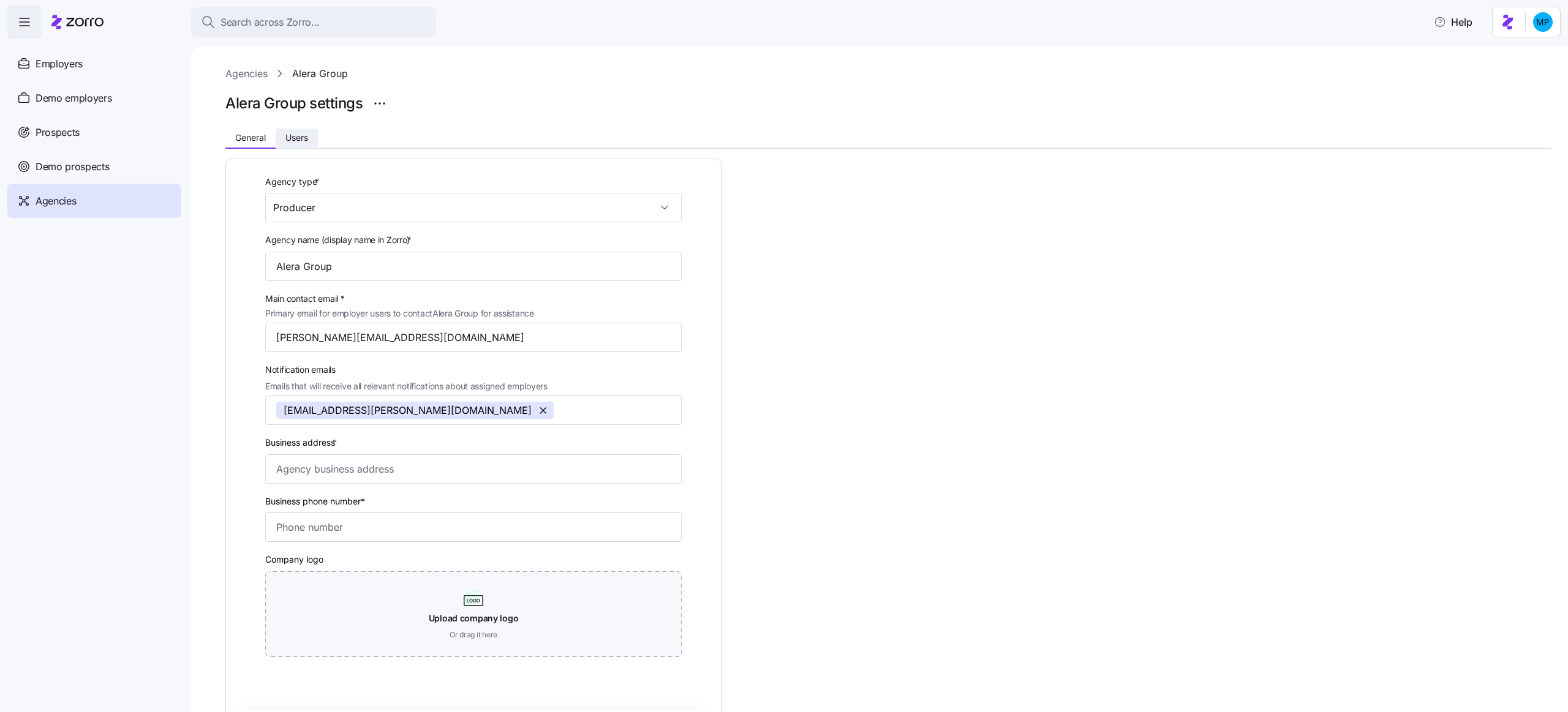
click at [297, 134] on span "Users" at bounding box center [296, 138] width 23 height 9
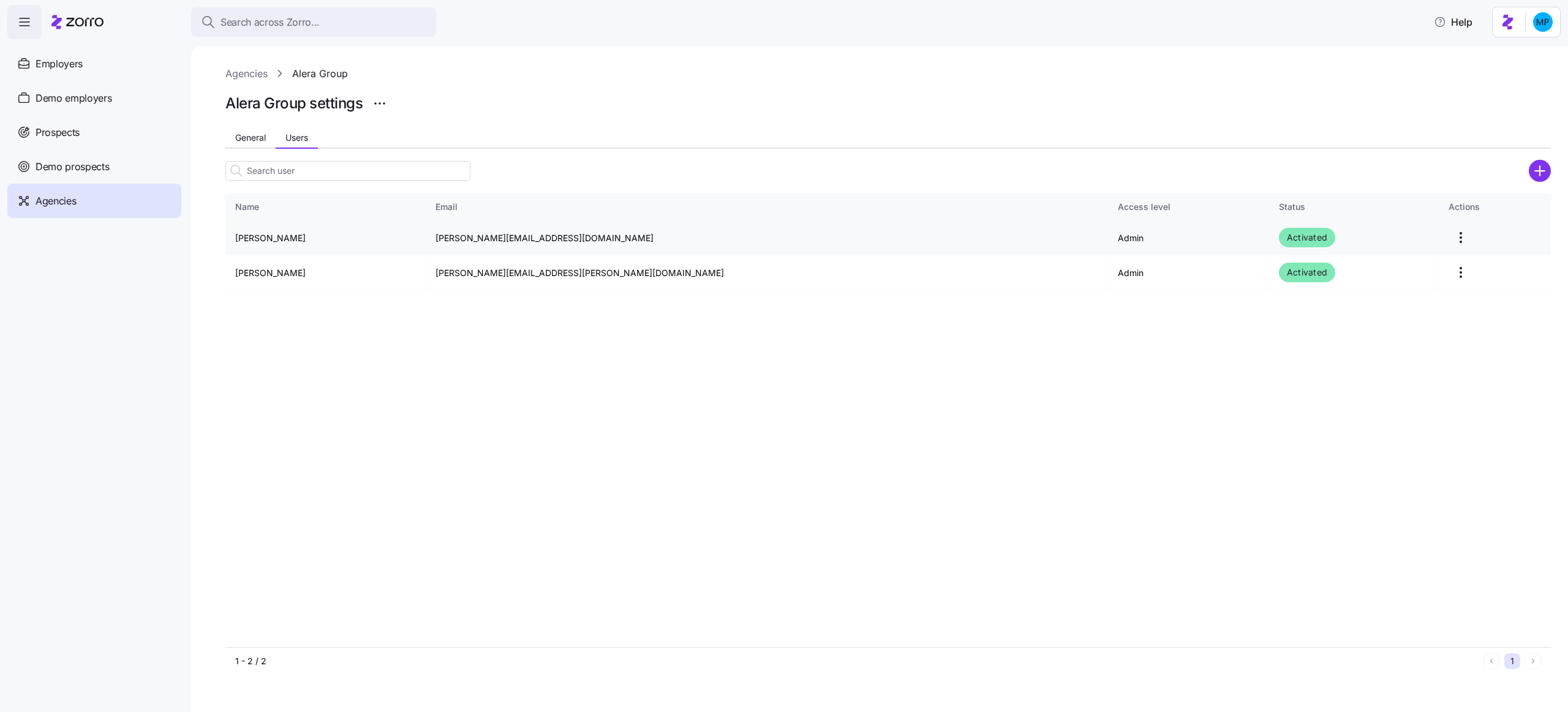
click at [496, 240] on td "amy.pals@aleragroup.com" at bounding box center [766, 237] width 682 height 35
copy td "amy.pals@aleragroup.com"
click at [539, 230] on td "amy.pals@aleragroup.com" at bounding box center [766, 237] width 682 height 35
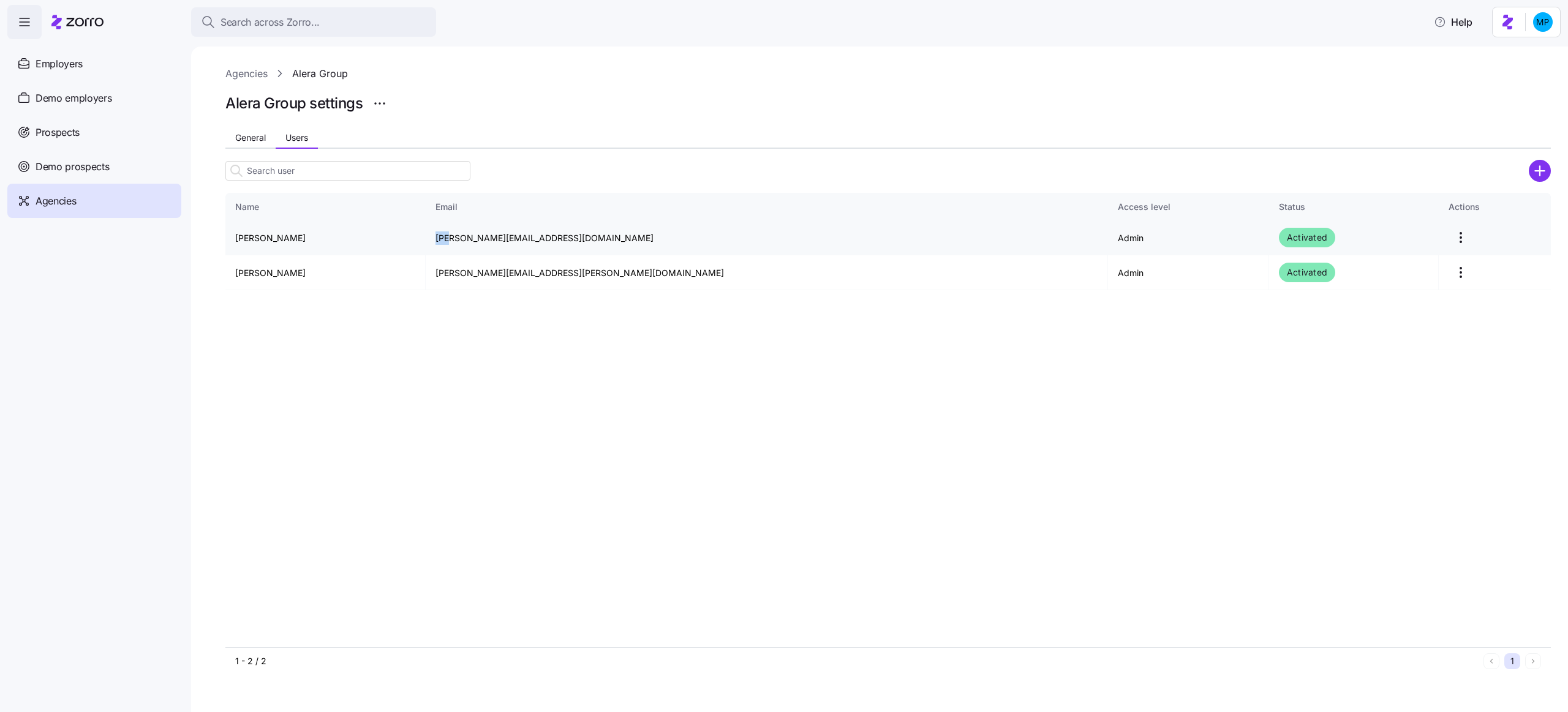
click at [539, 230] on td "amy.pals@aleragroup.com" at bounding box center [766, 237] width 682 height 35
copy td "amy.pals@aleragroup.com"
click at [1175, 241] on html "Search across Zorro... Help Employers Demo employers Prospects Demo prospects A…" at bounding box center [784, 352] width 1568 height 705
click at [1175, 292] on div "Delete" at bounding box center [1364, 287] width 113 height 20
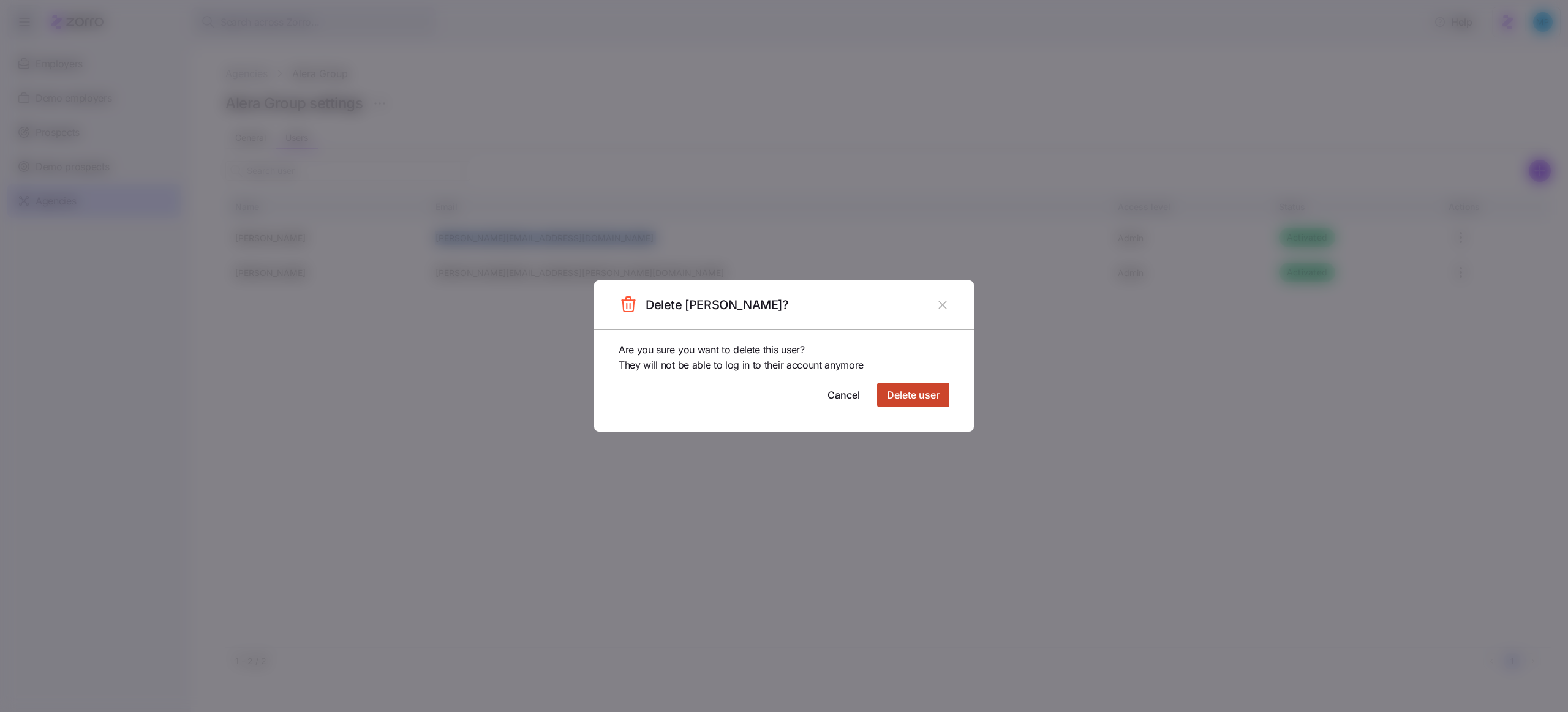
click at [927, 406] on button "Delete user" at bounding box center [913, 394] width 72 height 24
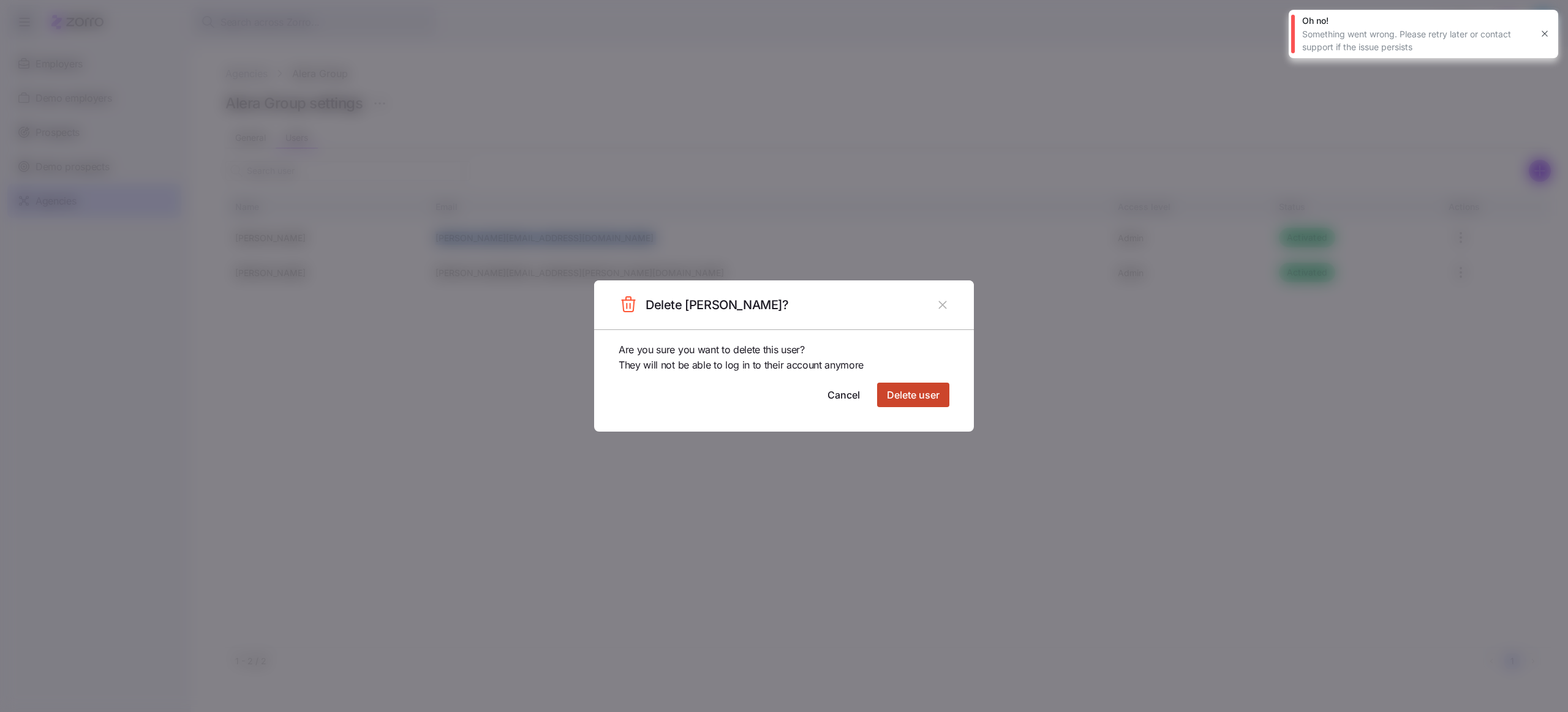
click at [926, 395] on span "Delete user" at bounding box center [913, 395] width 52 height 15
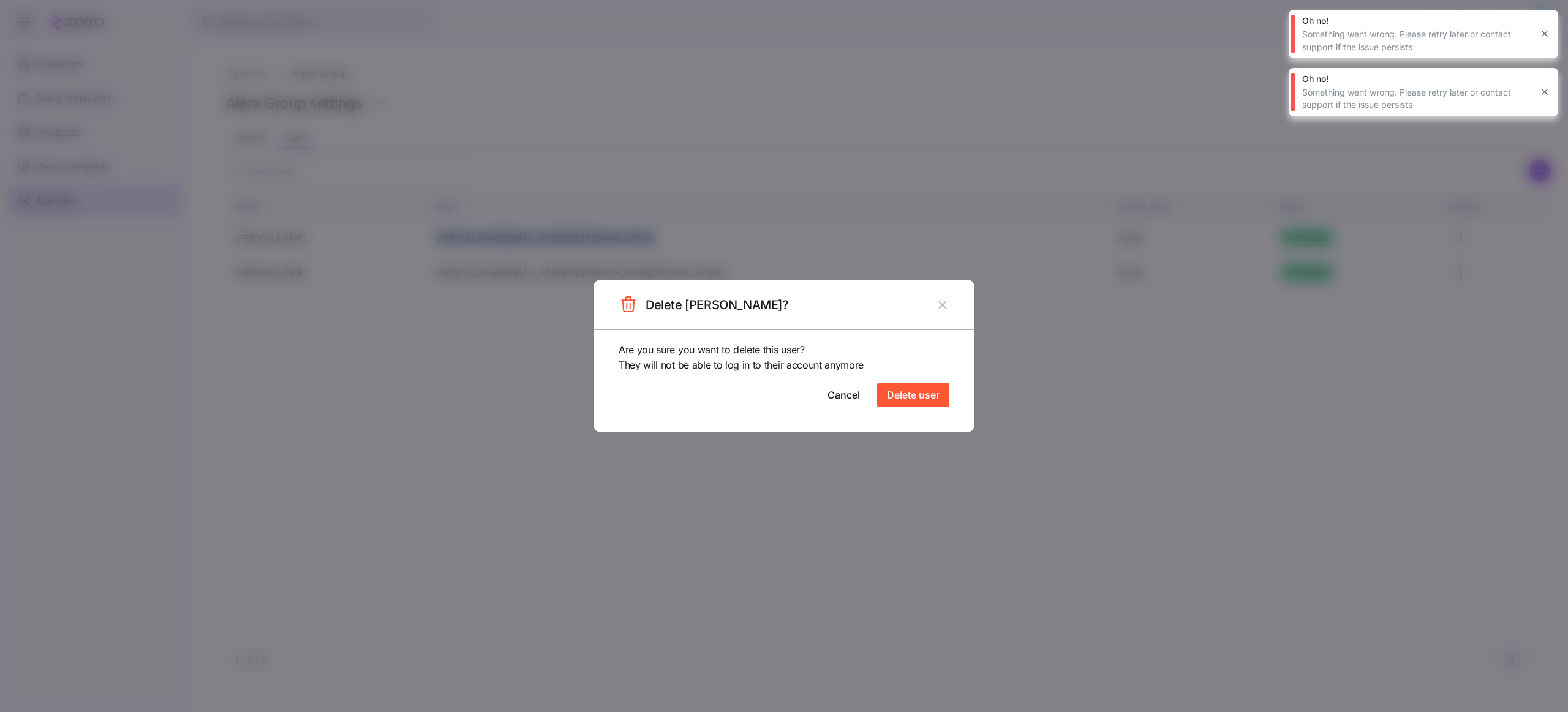
click at [1175, 31] on icon "button" at bounding box center [1544, 33] width 10 height 10
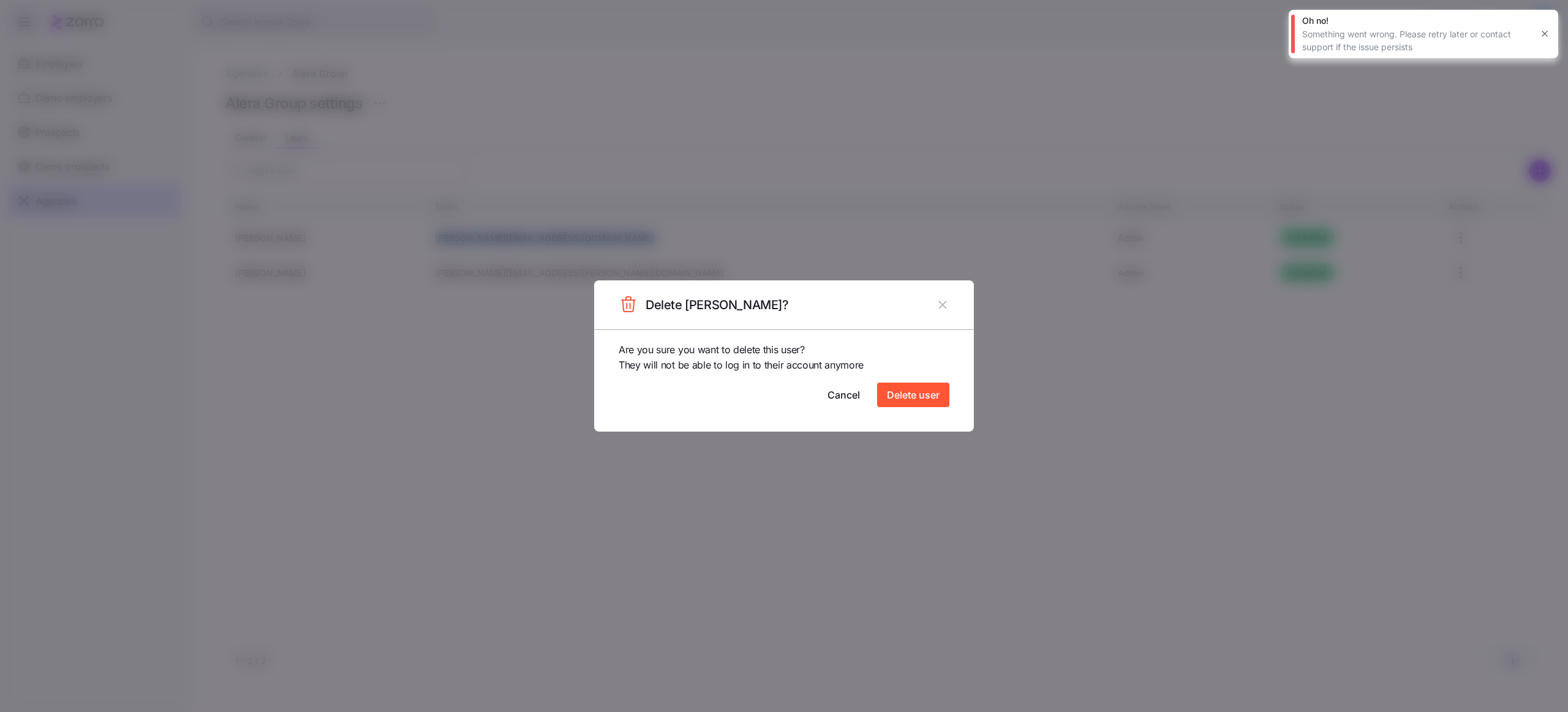
click at [940, 294] on header "Delete Amy Pals?" at bounding box center [784, 305] width 380 height 49
click at [943, 316] on header "Delete Amy Pals?" at bounding box center [784, 305] width 380 height 49
click at [1175, 30] on button "button" at bounding box center [1544, 33] width 17 height 17
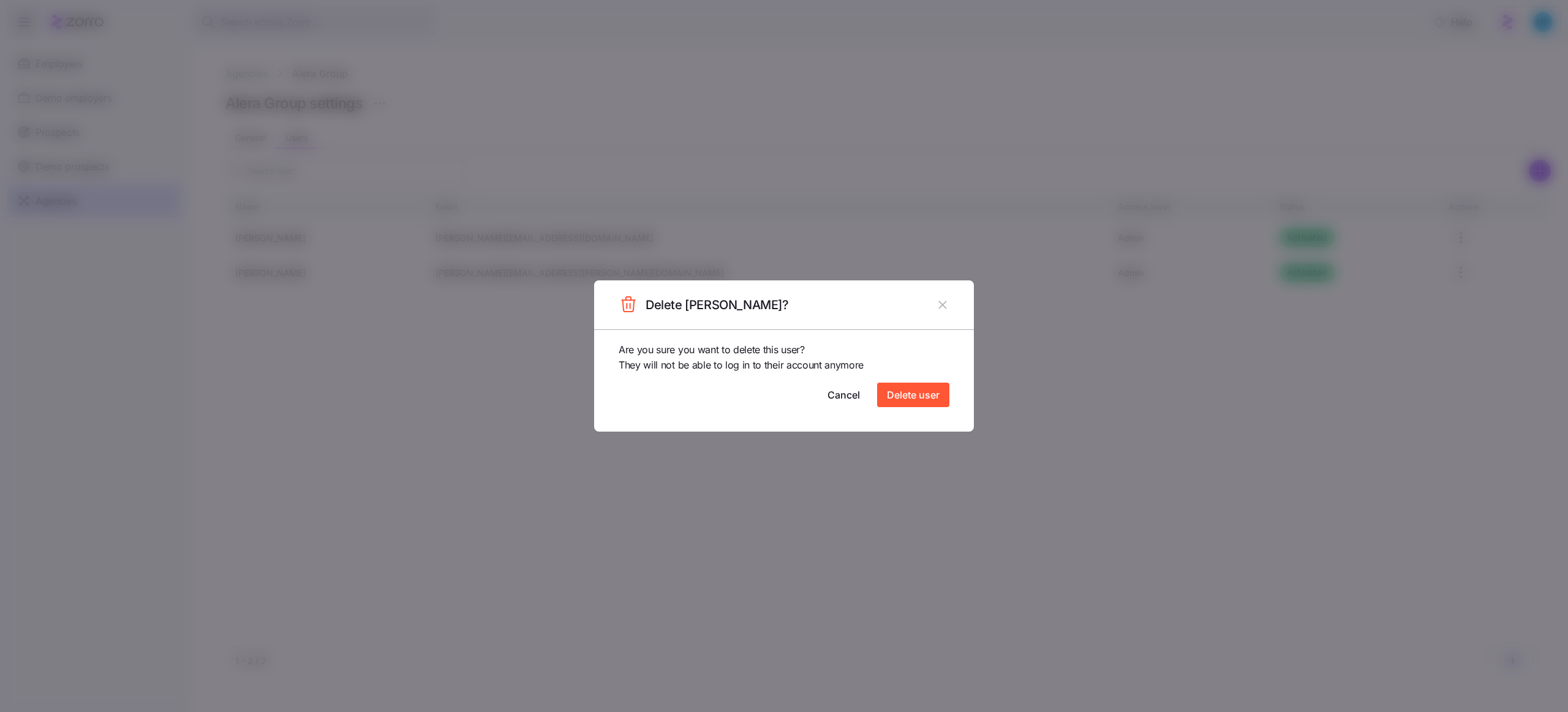
click at [941, 301] on icon "button" at bounding box center [942, 305] width 13 height 13
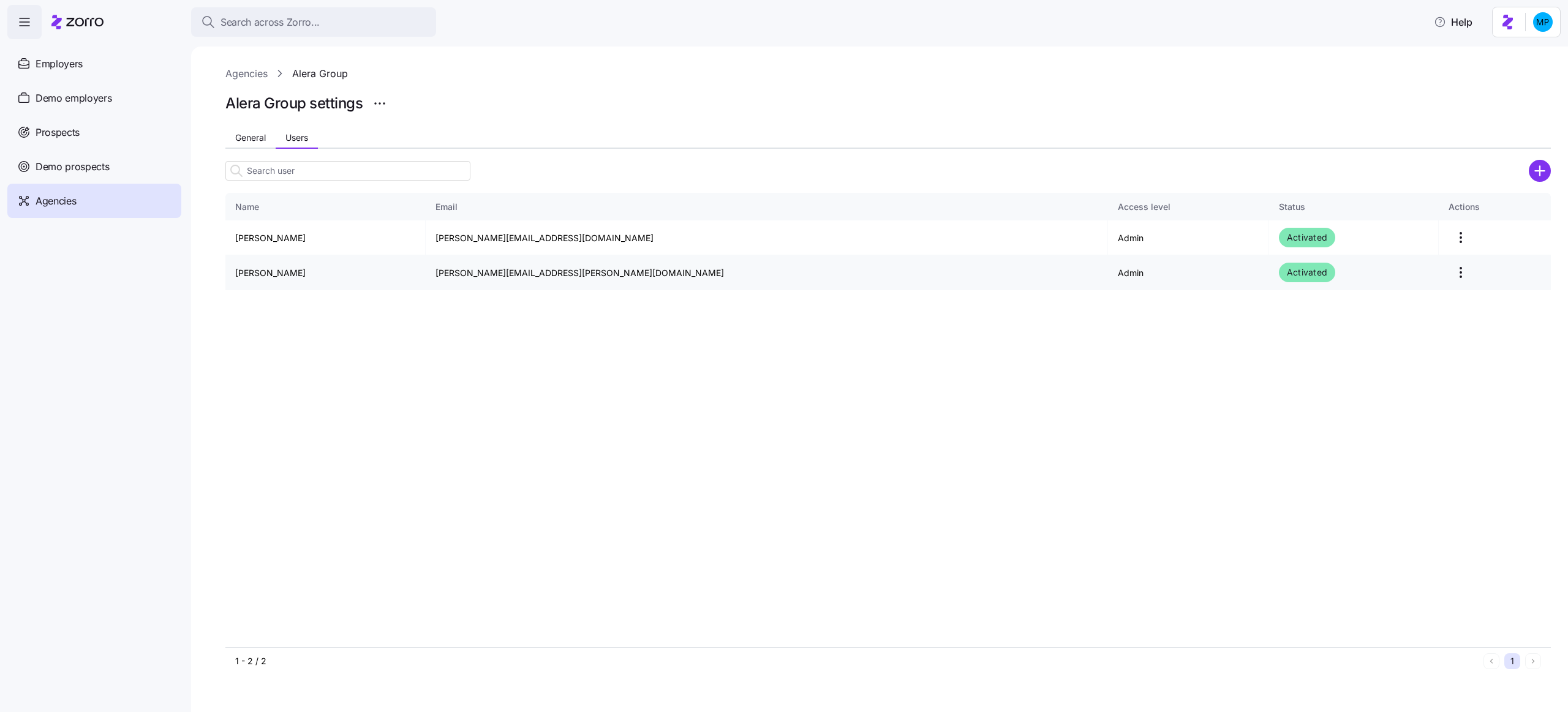
click at [499, 274] on td "[PERSON_NAME][EMAIL_ADDRESS][PERSON_NAME][DOMAIN_NAME]" at bounding box center [766, 273] width 682 height 35
copy td "[PERSON_NAME][EMAIL_ADDRESS][PERSON_NAME][DOMAIN_NAME]"
click at [1175, 270] on html "Search across Zorro... Help Employers Demo employers Prospects Demo prospects A…" at bounding box center [784, 352] width 1568 height 705
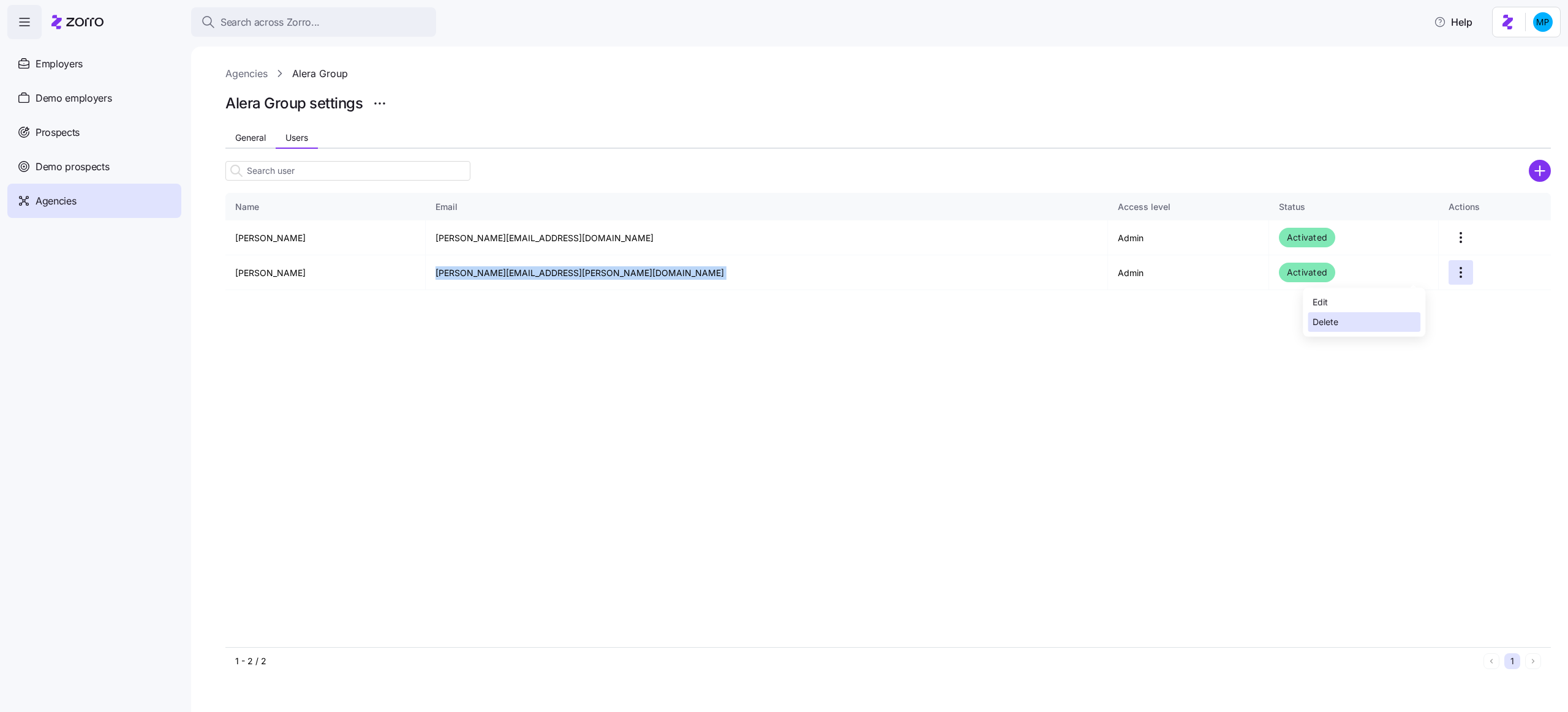
click at [1175, 321] on div "Delete" at bounding box center [1364, 322] width 113 height 20
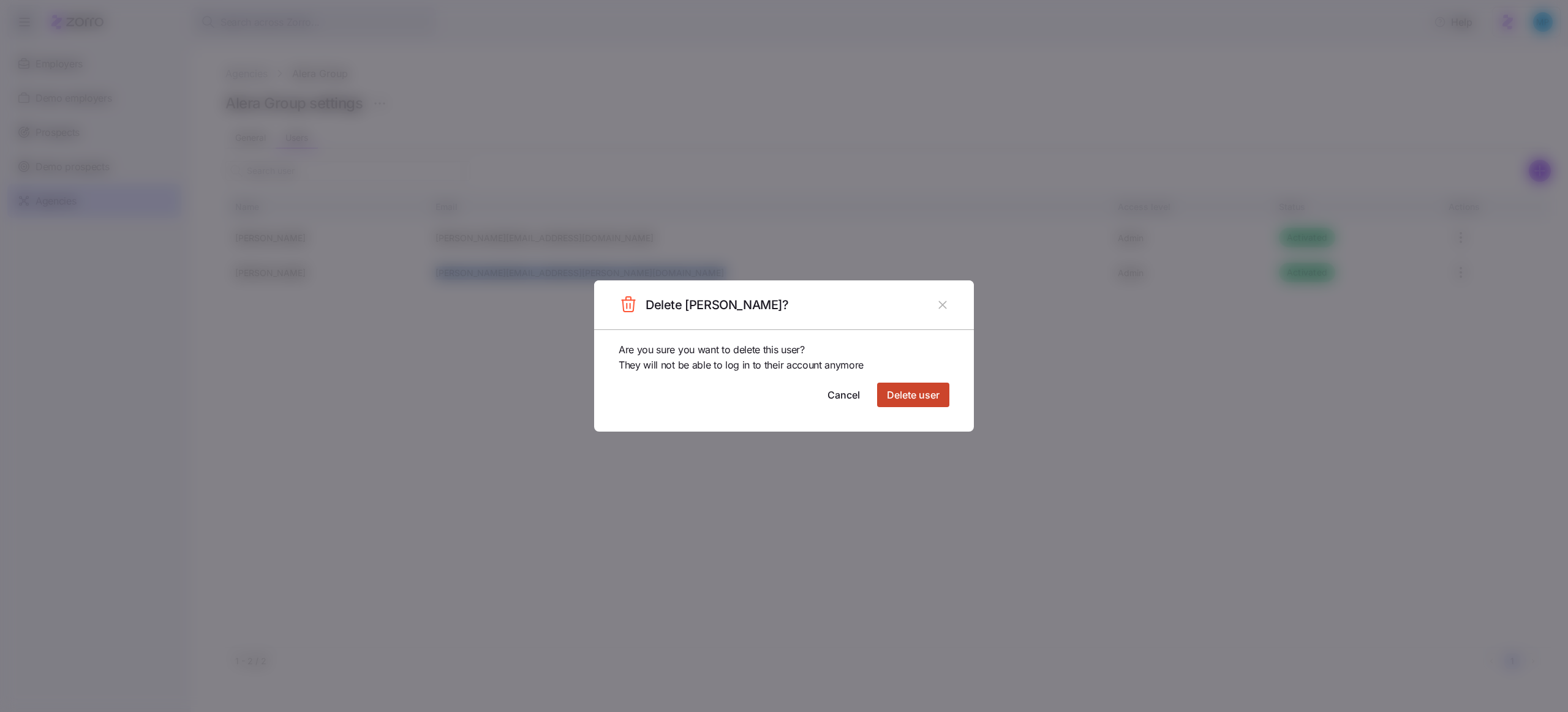
click at [928, 397] on span "Delete user" at bounding box center [913, 395] width 52 height 15
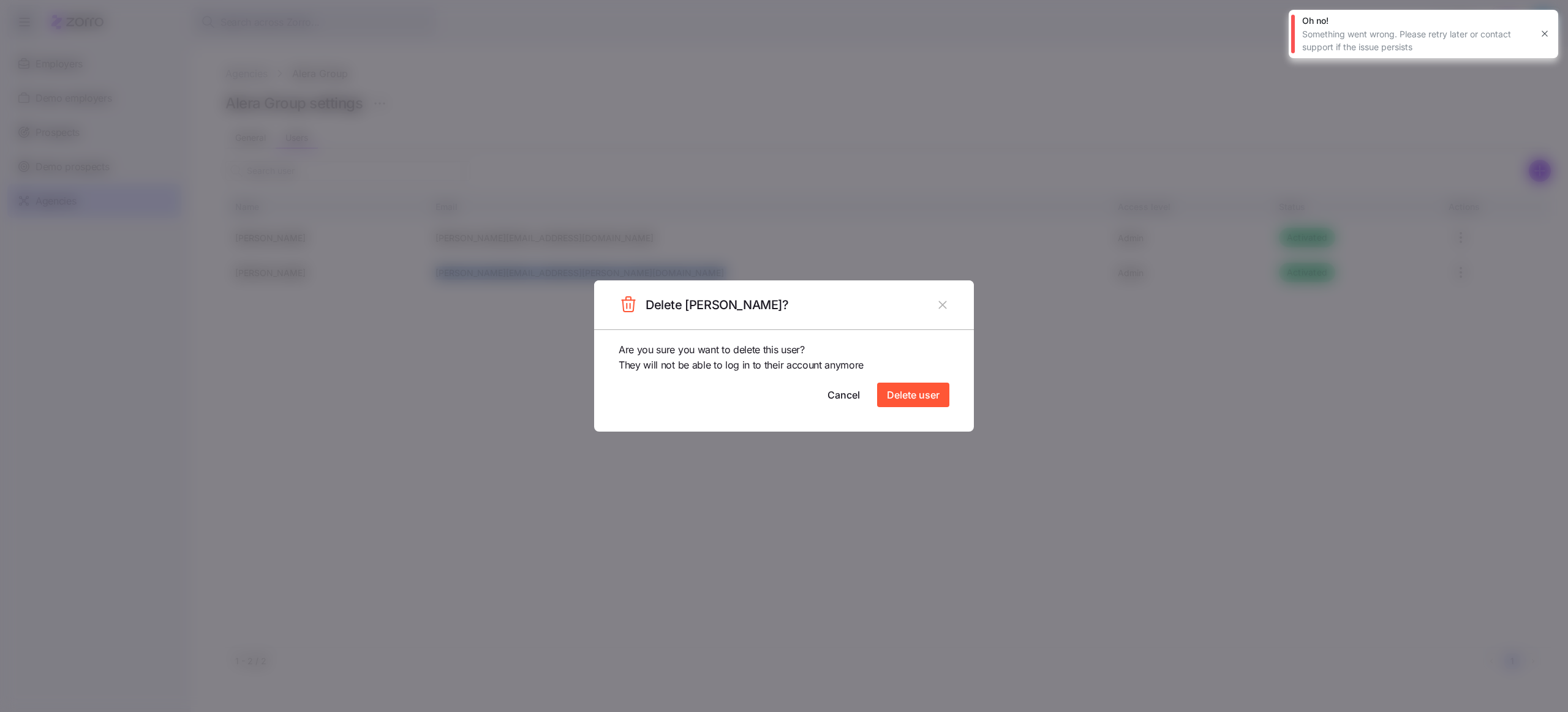
click at [943, 306] on icon "button" at bounding box center [942, 305] width 8 height 8
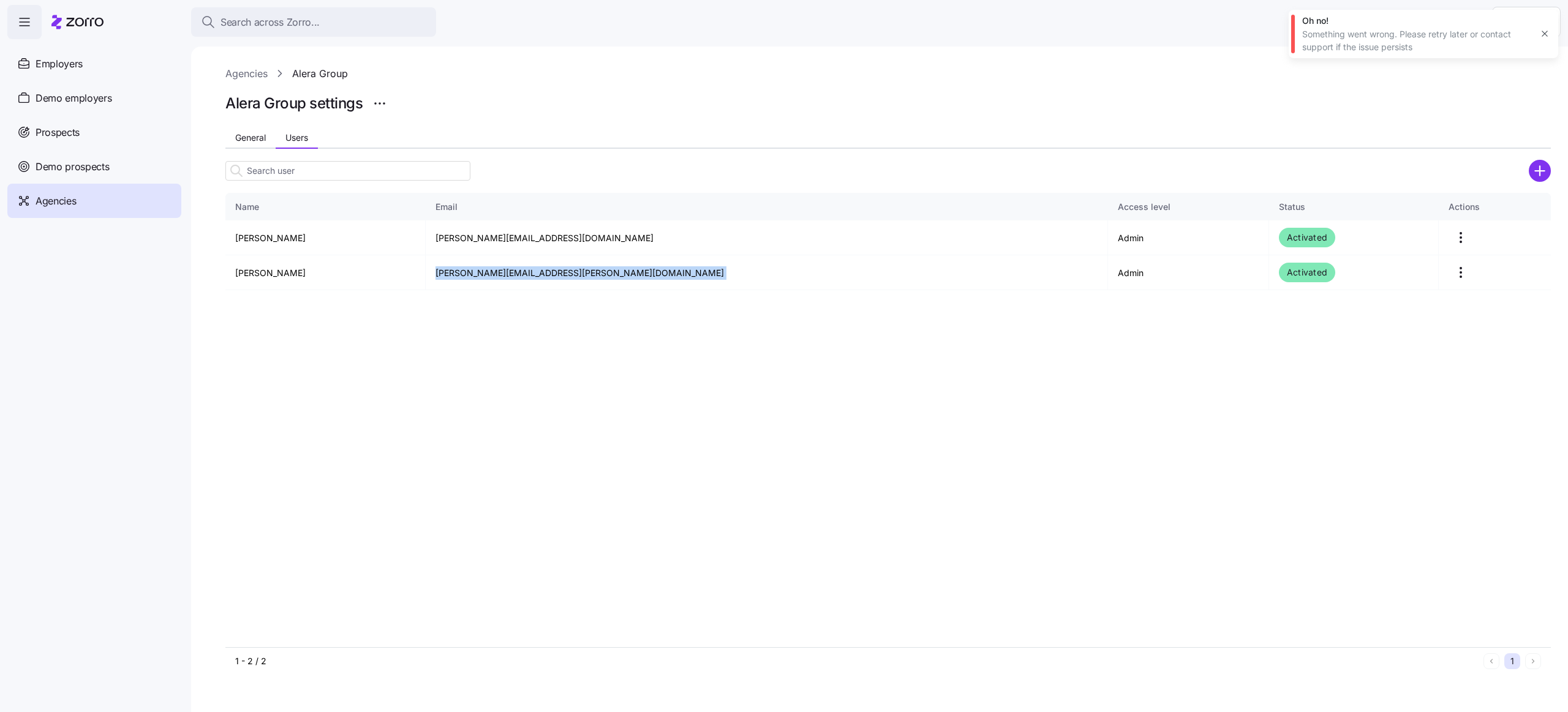
click at [514, 190] on div at bounding box center [888, 188] width 1326 height 10
click at [242, 134] on span "General" at bounding box center [250, 138] width 30 height 9
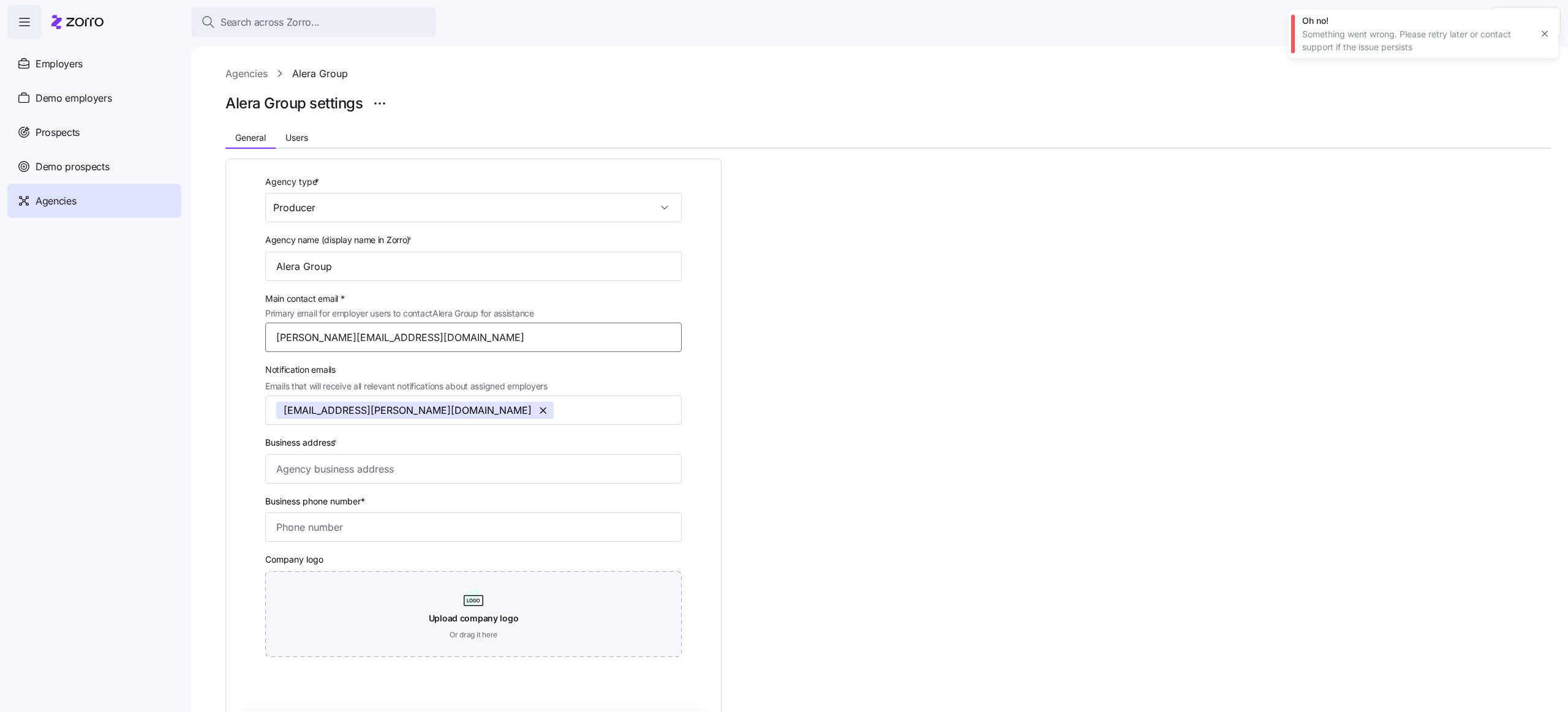
click at [415, 340] on input "amy.pals@aleragroup.com" at bounding box center [474, 338] width 417 height 30
click at [313, 335] on input "amy.pals@aleragroup.com" at bounding box center [474, 338] width 417 height 30
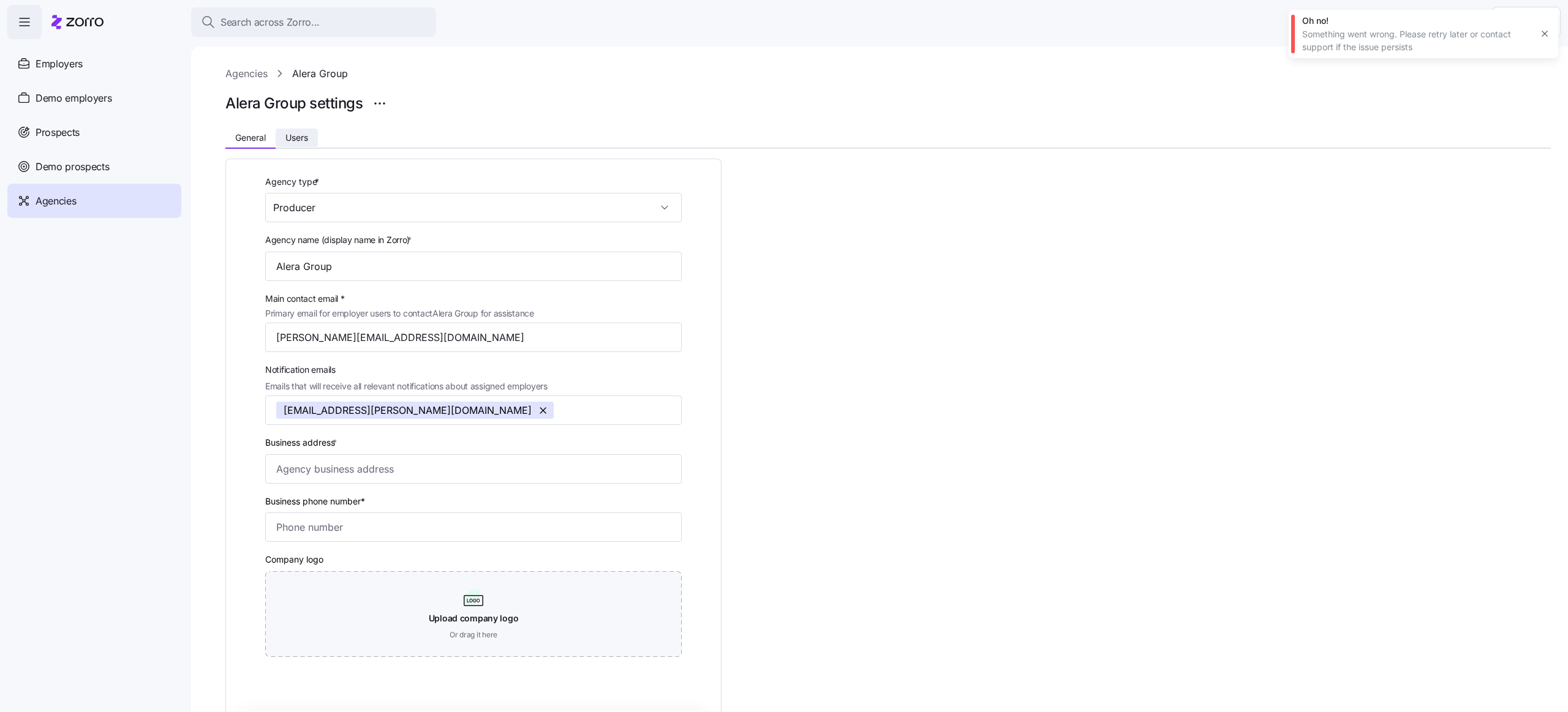
click at [296, 139] on span "Users" at bounding box center [296, 138] width 23 height 9
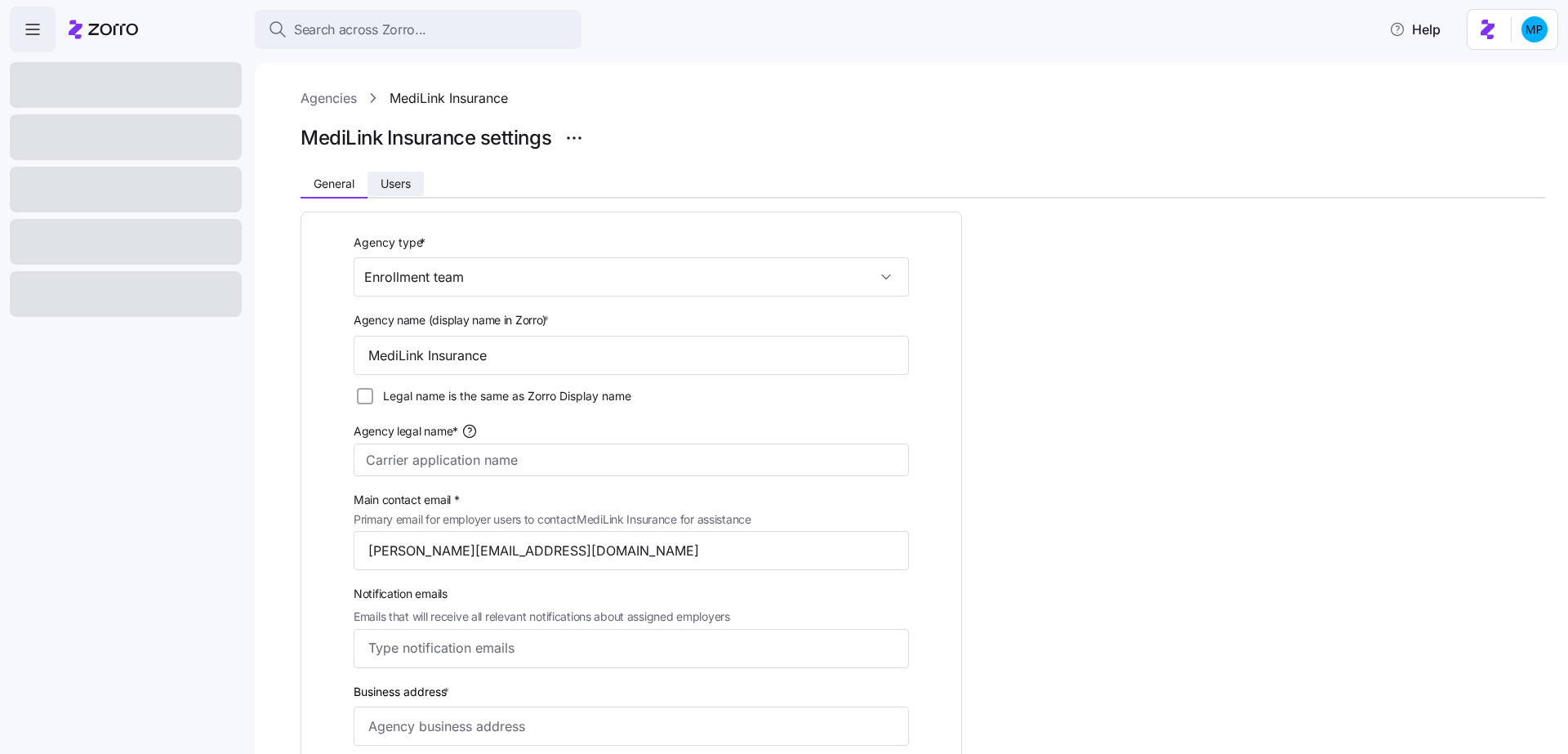
click at [400, 190] on button "Users" at bounding box center [395, 183] width 56 height 25
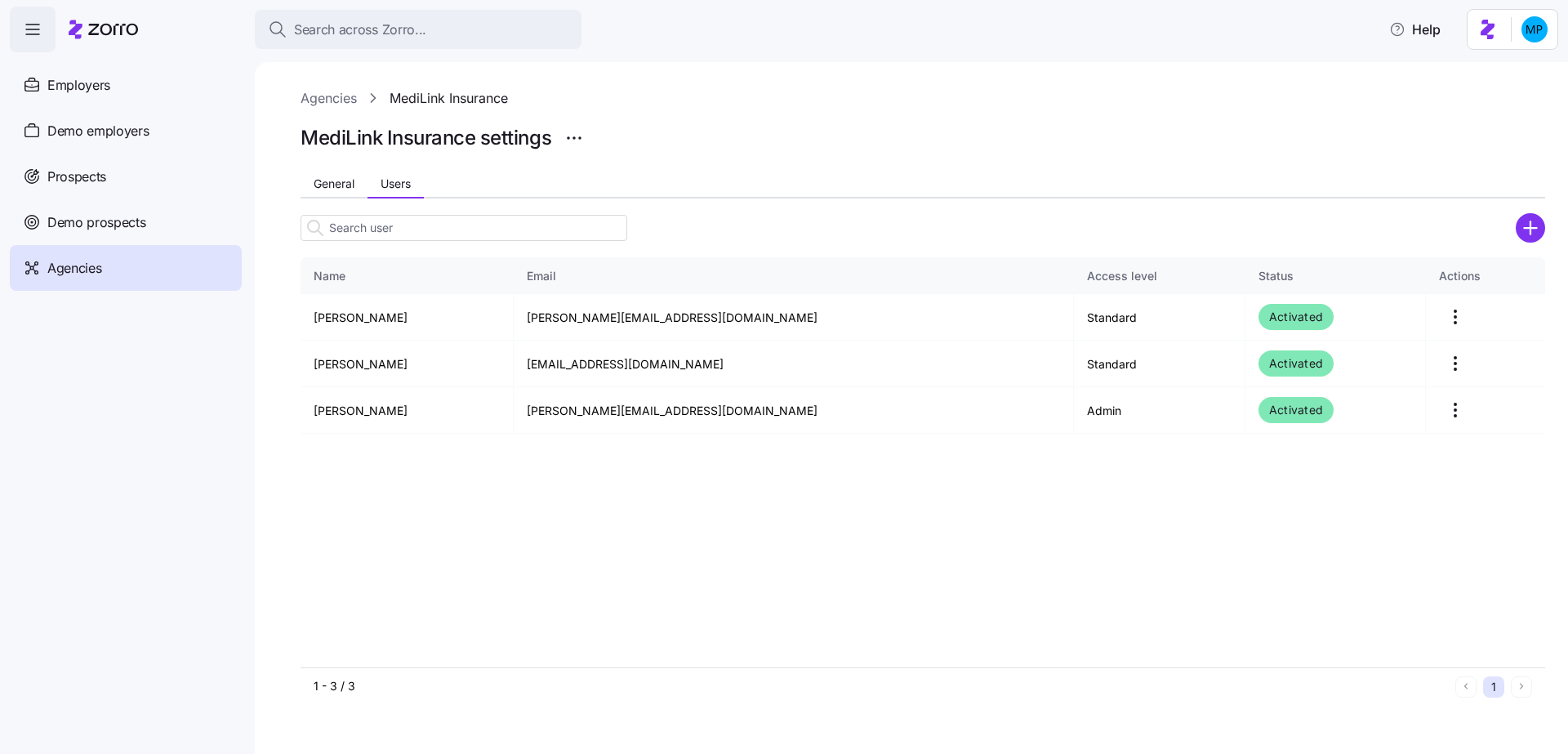
click at [325, 202] on div "Name Email Access level Status Actions Zachary Novelli zack@mlinkins.com Standa…" at bounding box center [922, 451] width 1245 height 507
click at [333, 193] on button "General" at bounding box center [334, 183] width 67 height 25
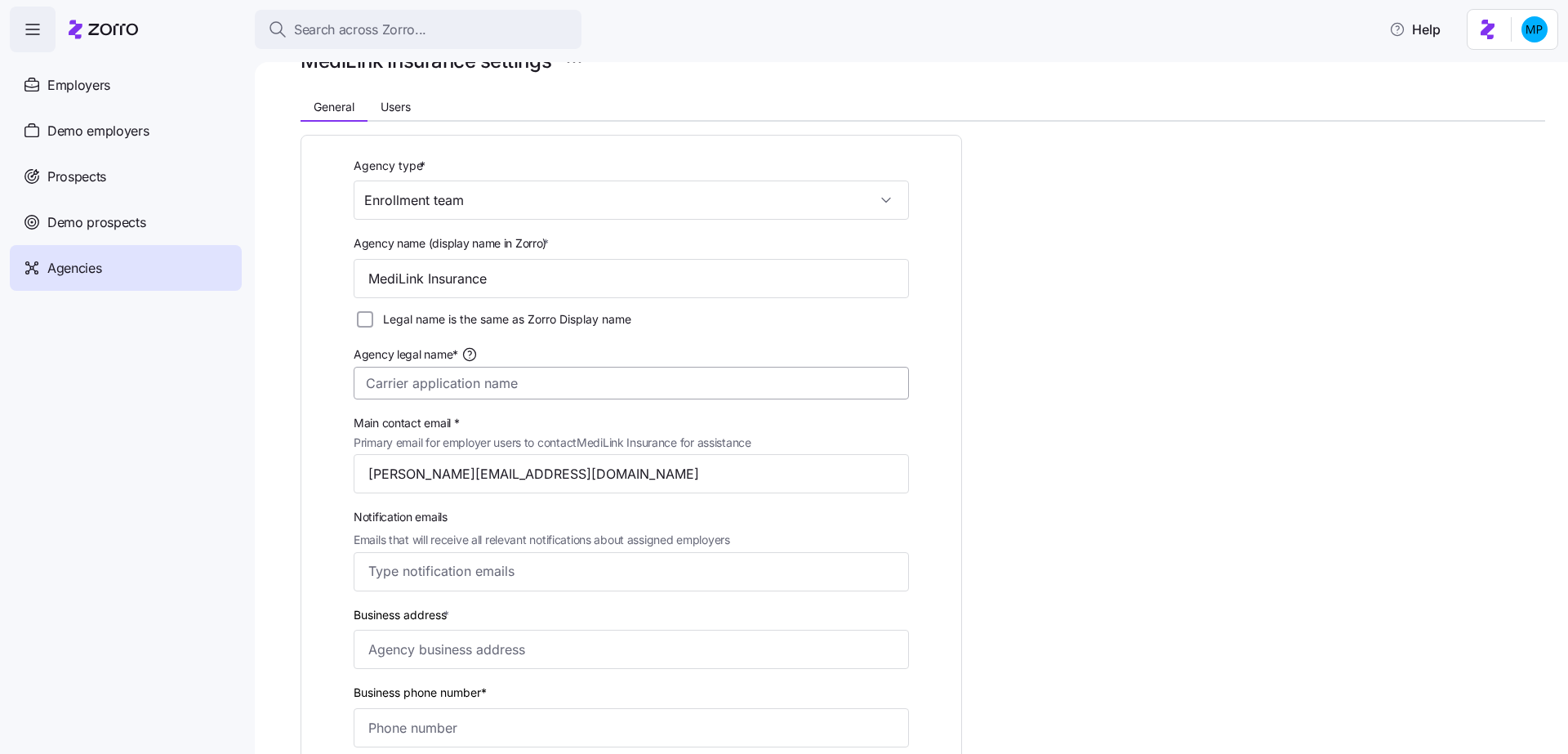
scroll to position [5, 0]
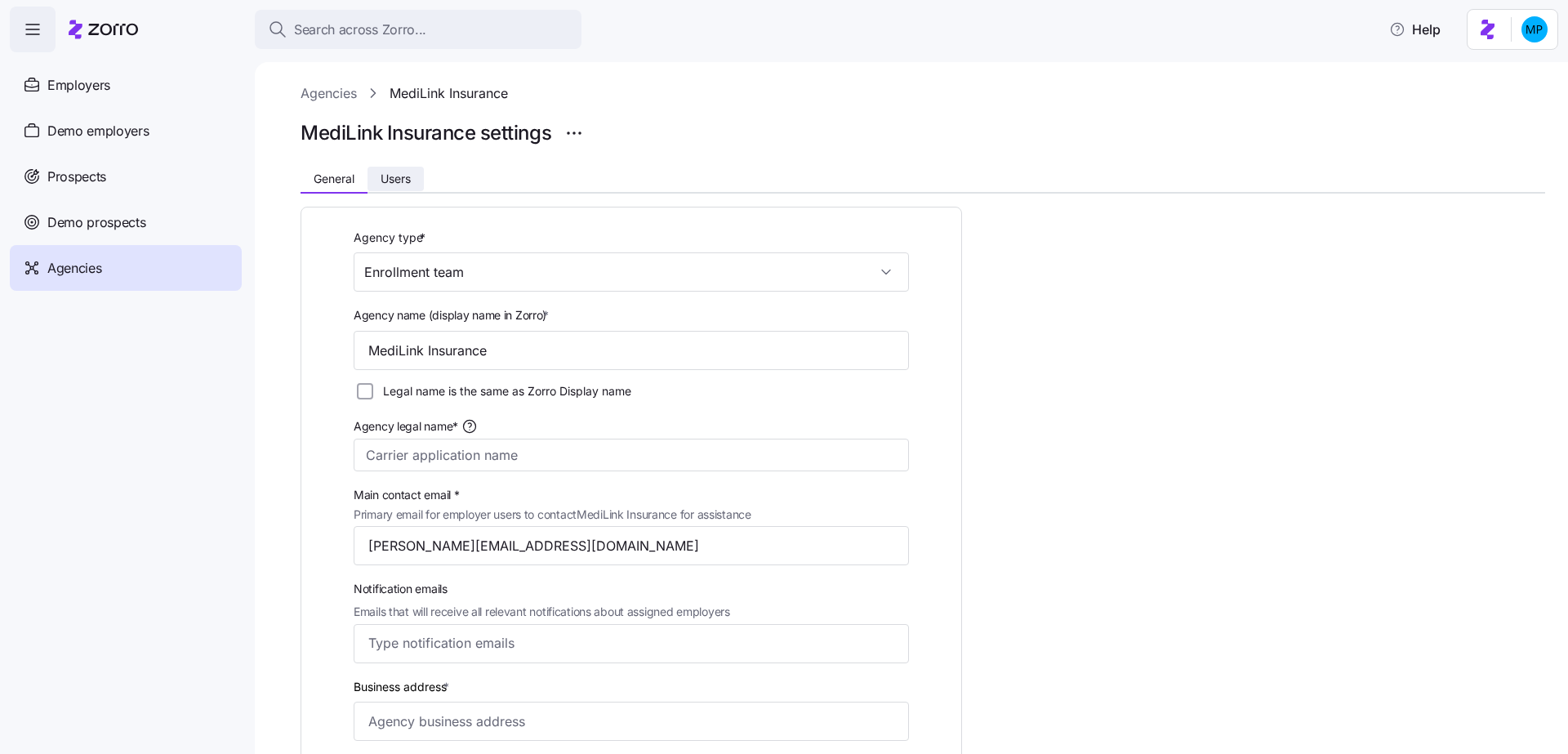
click at [398, 176] on span "Users" at bounding box center [395, 179] width 31 height 12
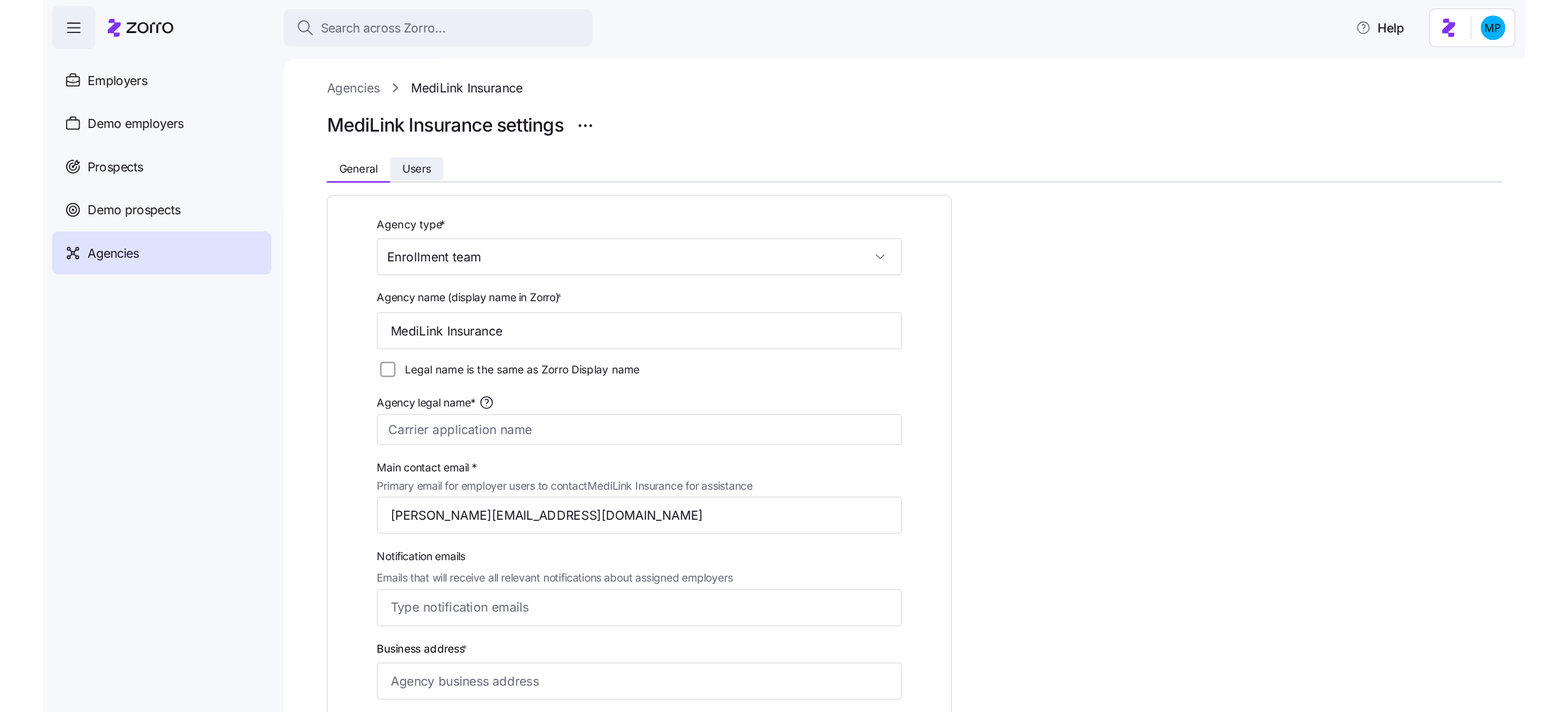
scroll to position [0, 0]
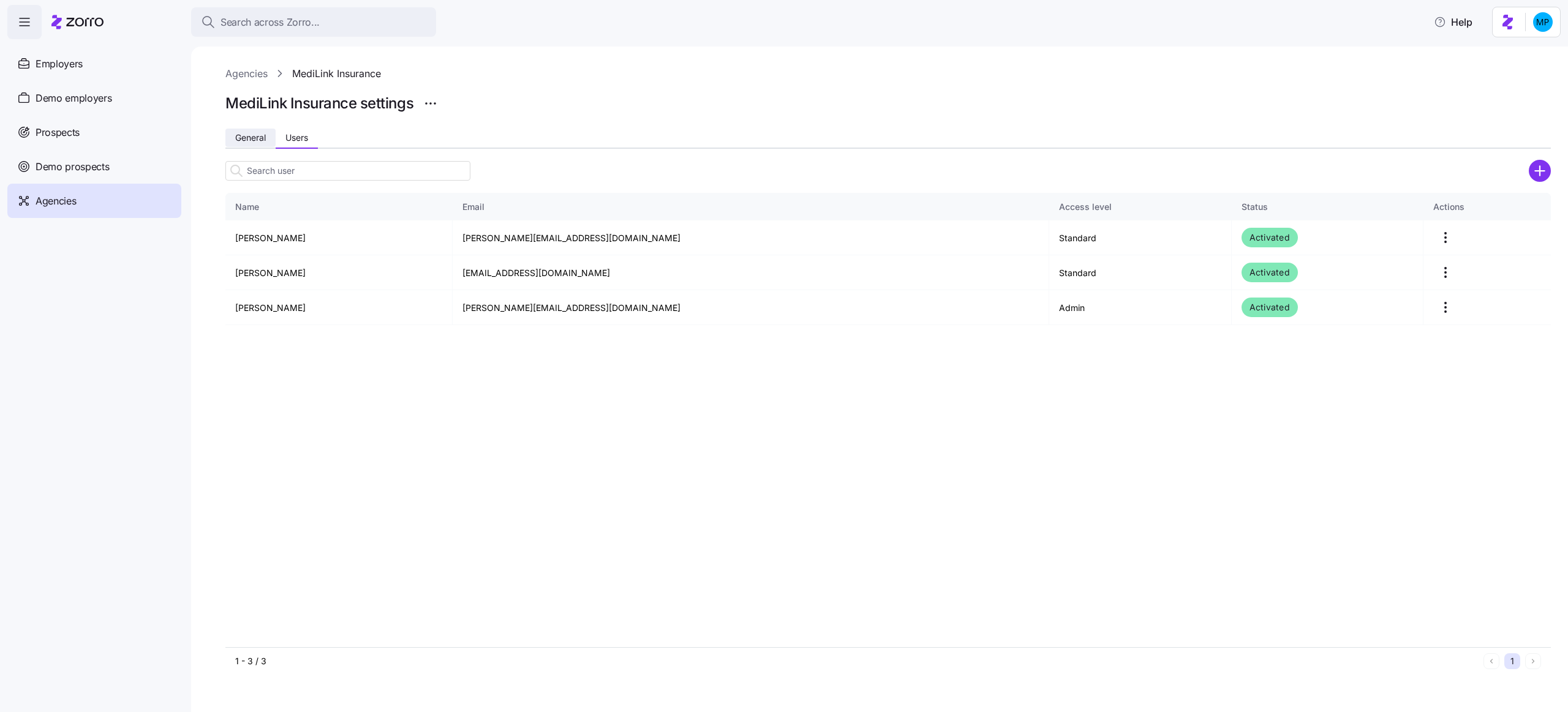
click at [261, 141] on span "General" at bounding box center [250, 138] width 30 height 9
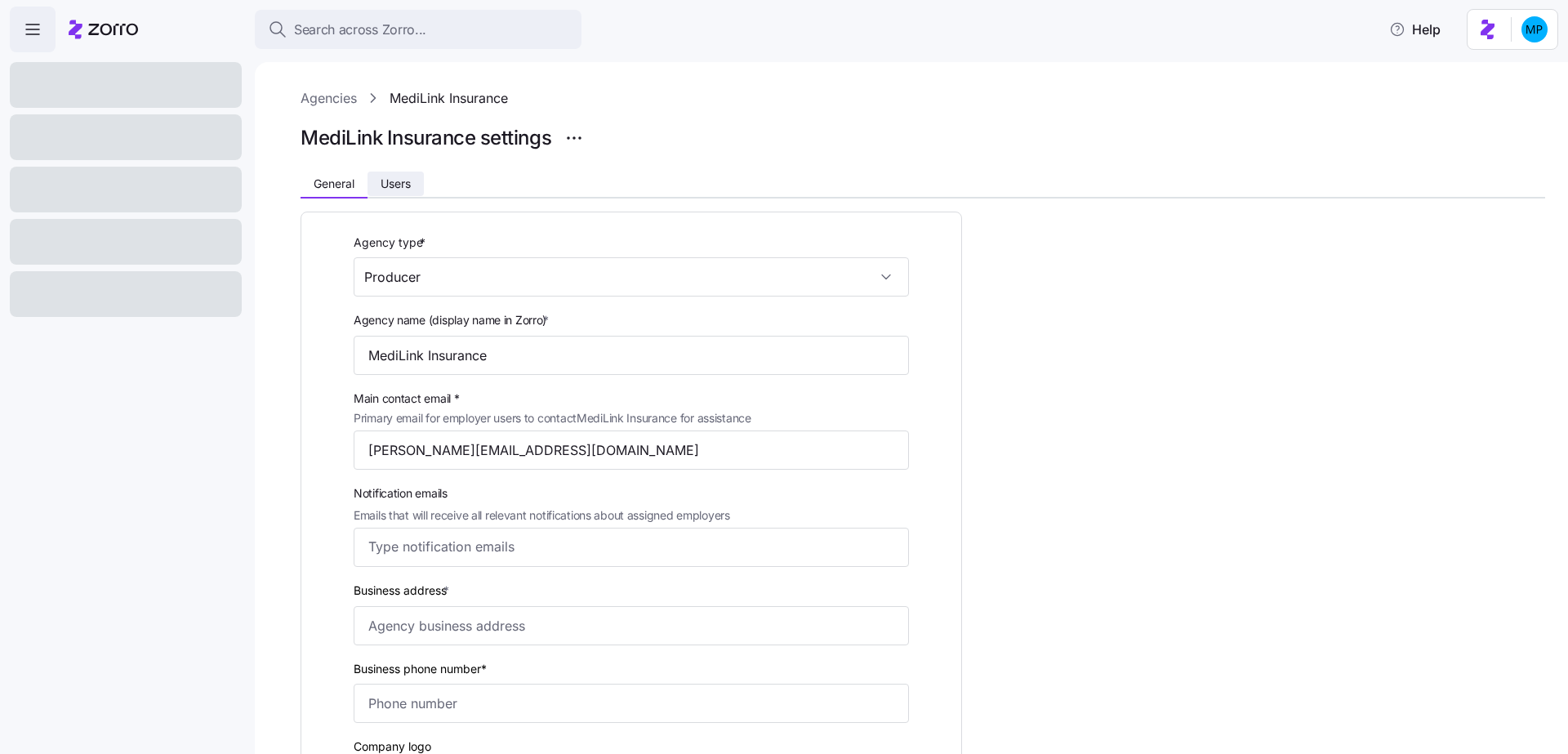
click at [413, 188] on button "Users" at bounding box center [395, 183] width 56 height 25
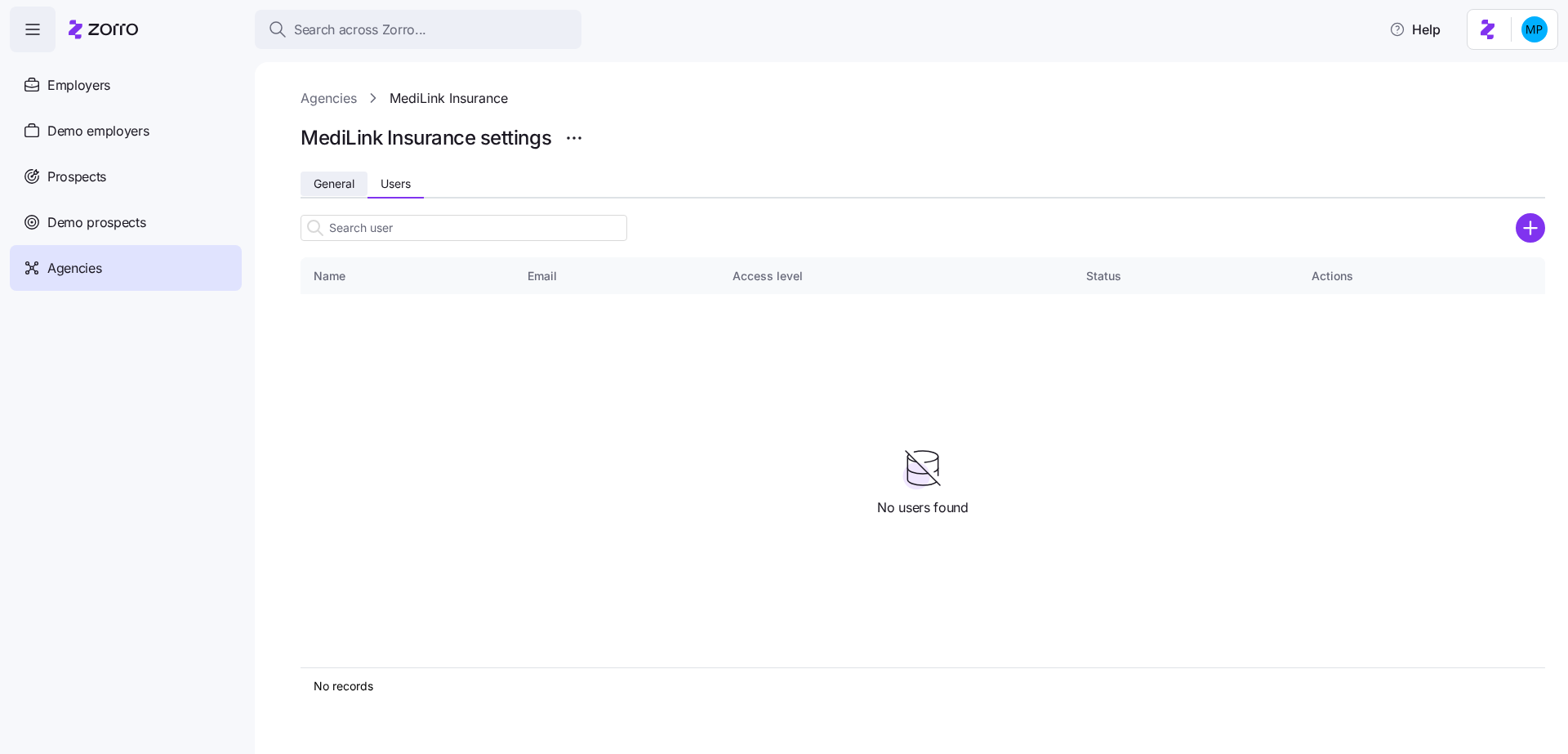
click at [348, 183] on span "General" at bounding box center [333, 184] width 40 height 12
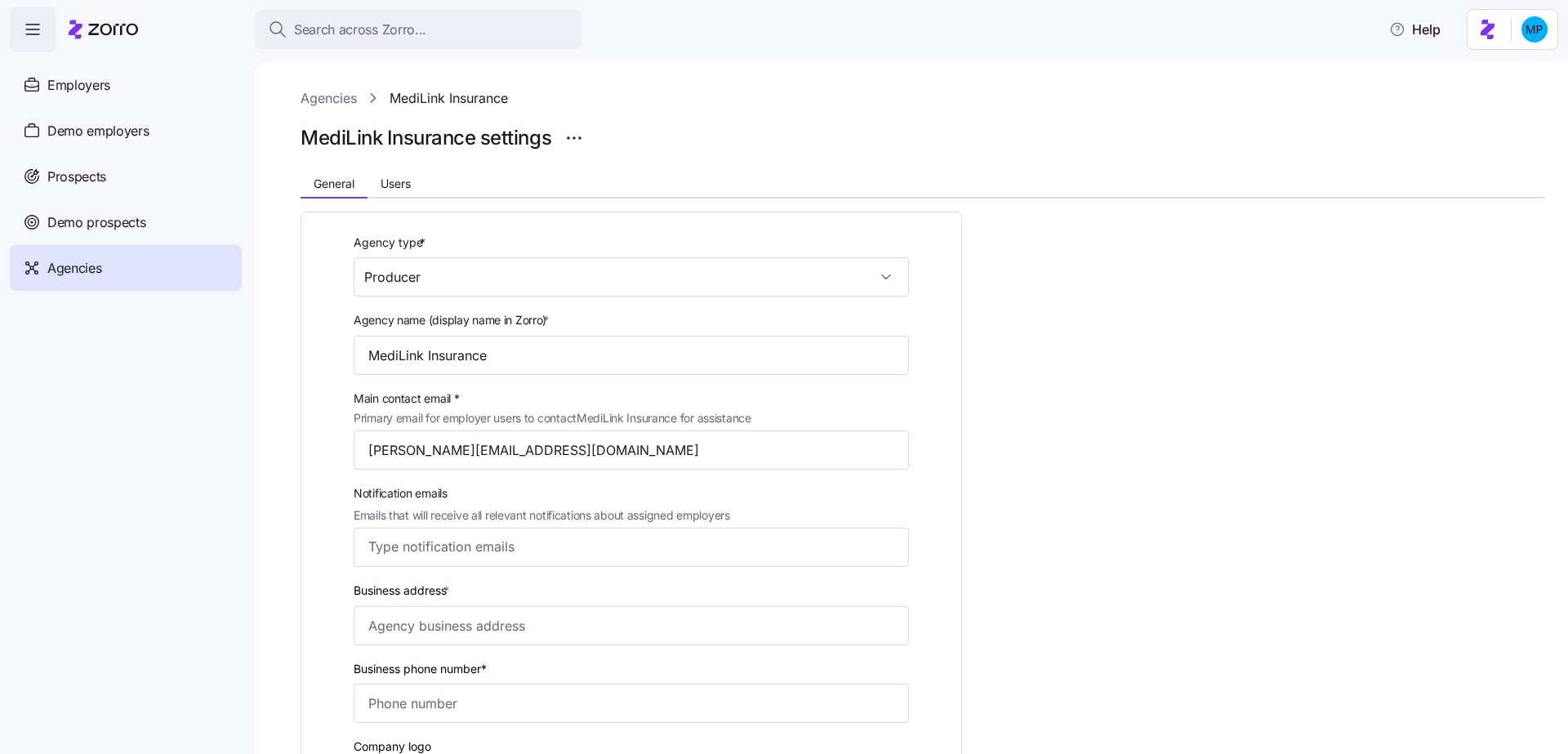
click at [401, 170] on div at bounding box center [922, 165] width 1245 height 20
click at [399, 183] on span "Users" at bounding box center [395, 184] width 31 height 12
